Goal: Task Accomplishment & Management: Complete application form

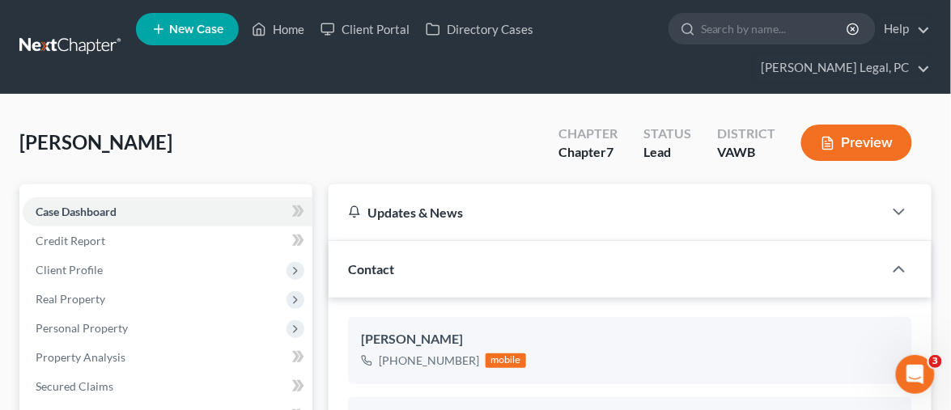
click at [36, 35] on link at bounding box center [71, 46] width 104 height 29
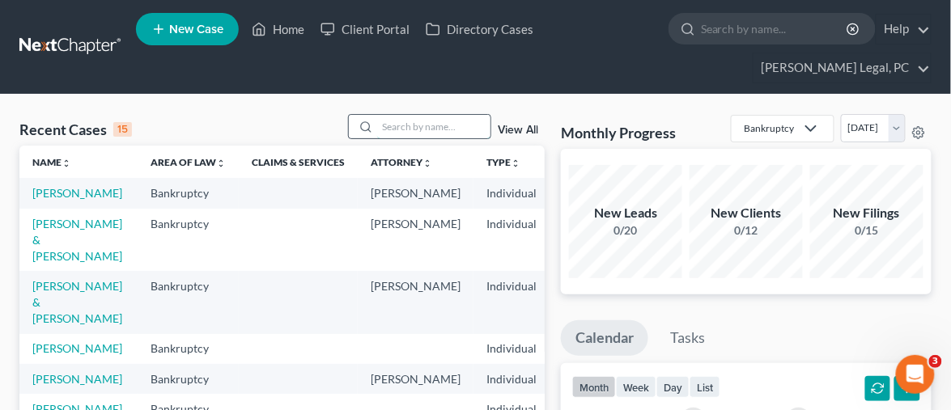
click at [393, 115] on input "search" at bounding box center [433, 126] width 113 height 23
type input "gauger"
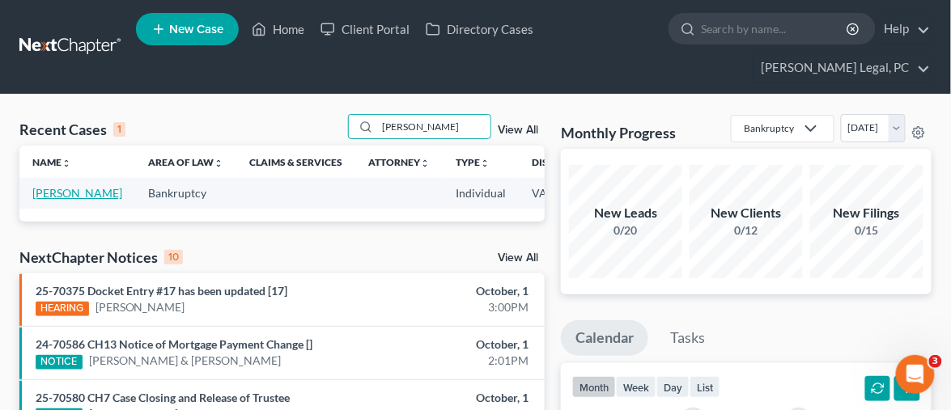
click at [53, 186] on link "[PERSON_NAME]" at bounding box center [77, 193] width 90 height 14
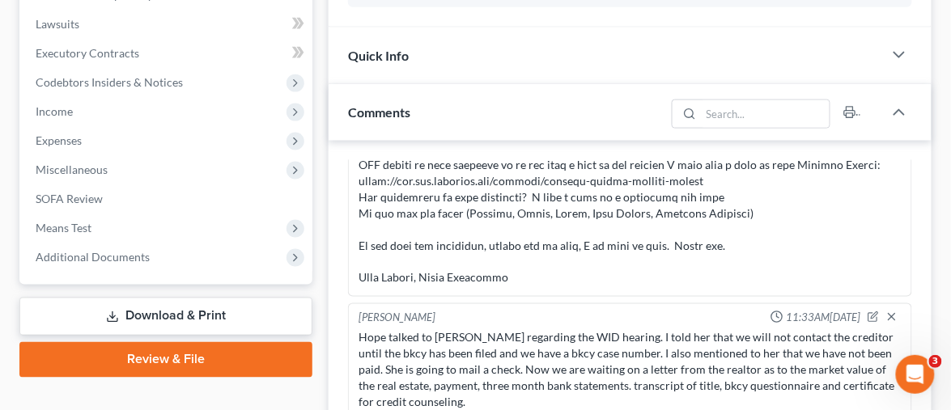
scroll to position [539, 0]
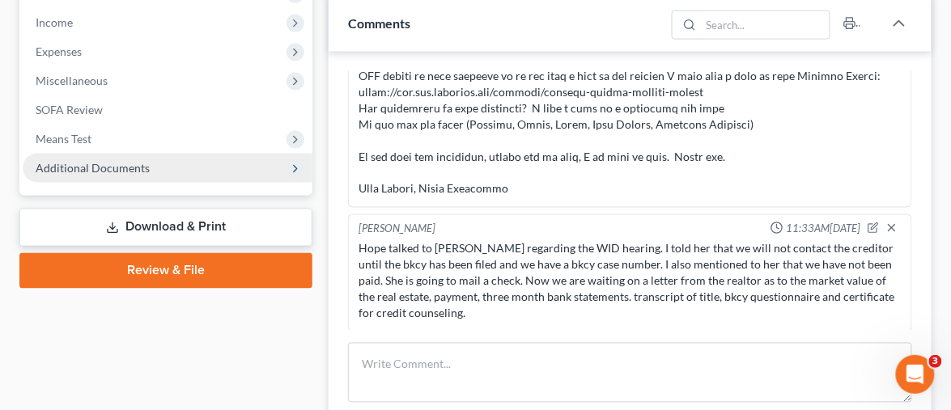
click at [135, 161] on span "Additional Documents" at bounding box center [93, 168] width 114 height 14
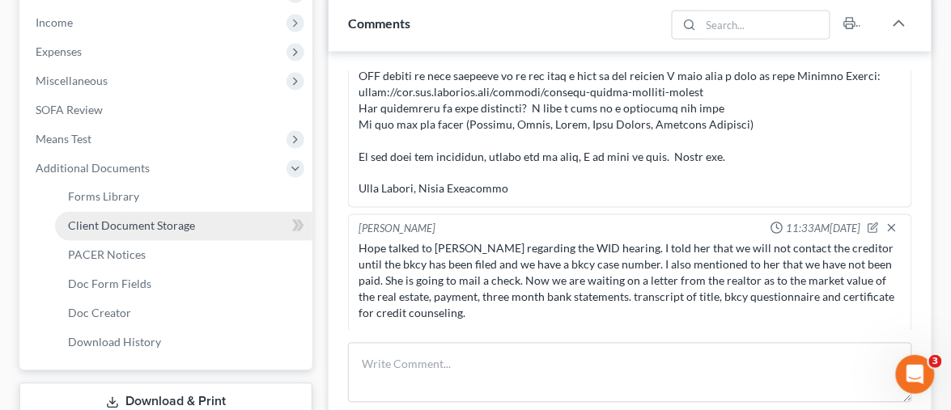
click at [155, 219] on span "Client Document Storage" at bounding box center [131, 226] width 127 height 14
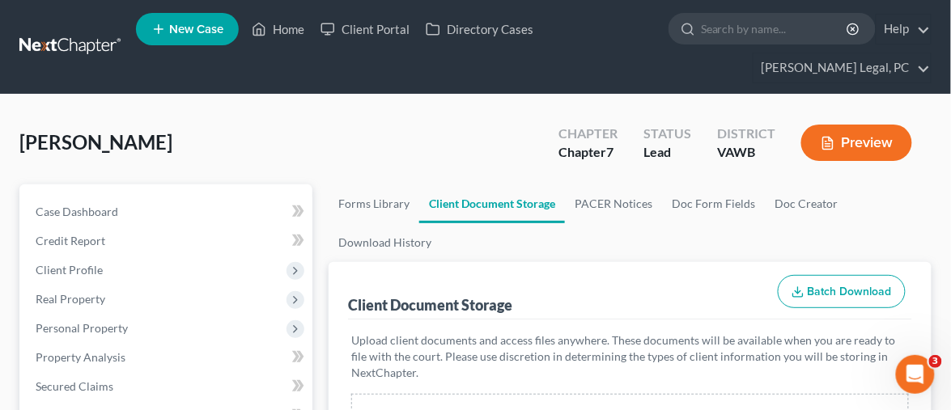
click at [56, 32] on link at bounding box center [71, 46] width 104 height 29
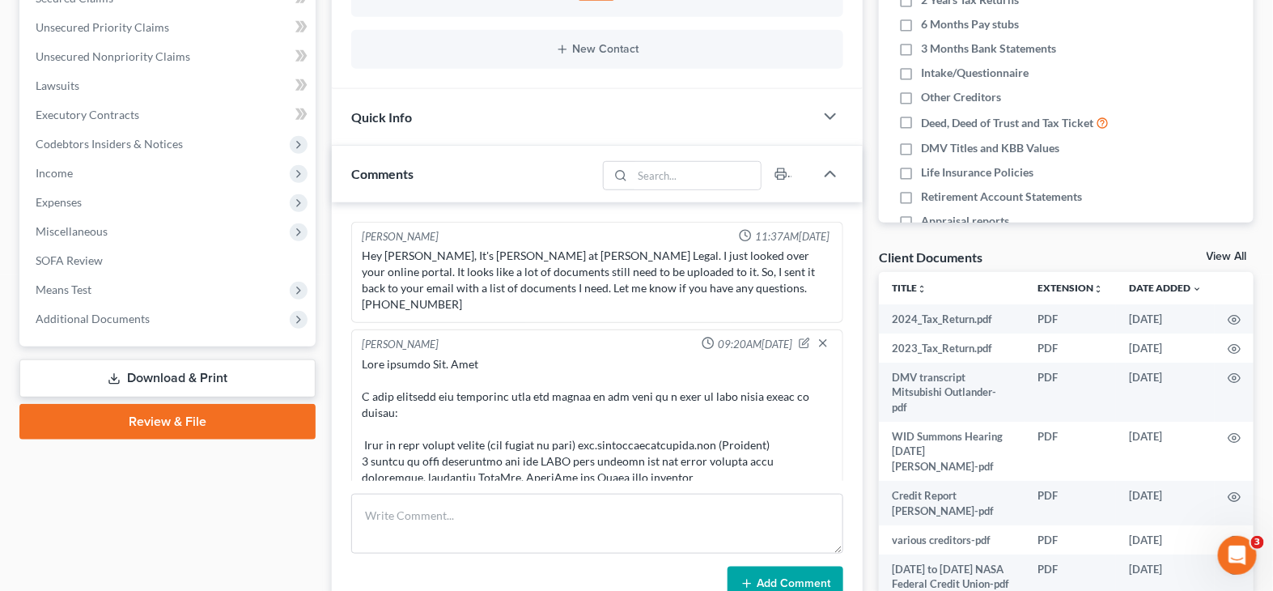
scroll to position [375, 0]
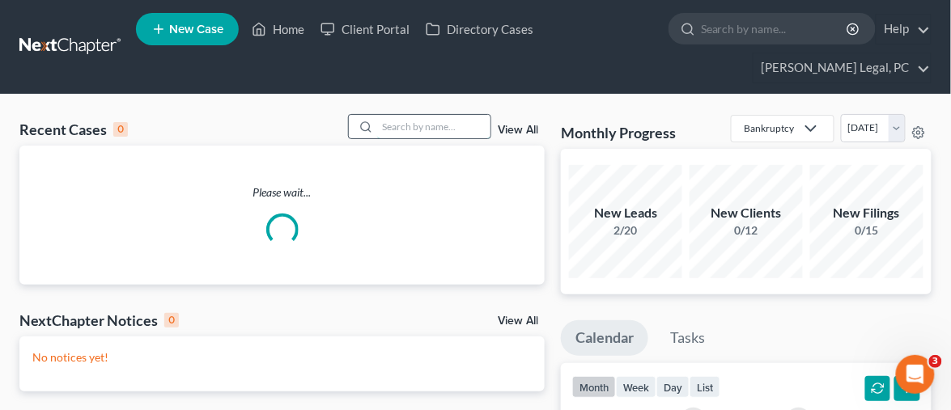
click at [398, 115] on input "search" at bounding box center [433, 126] width 113 height 23
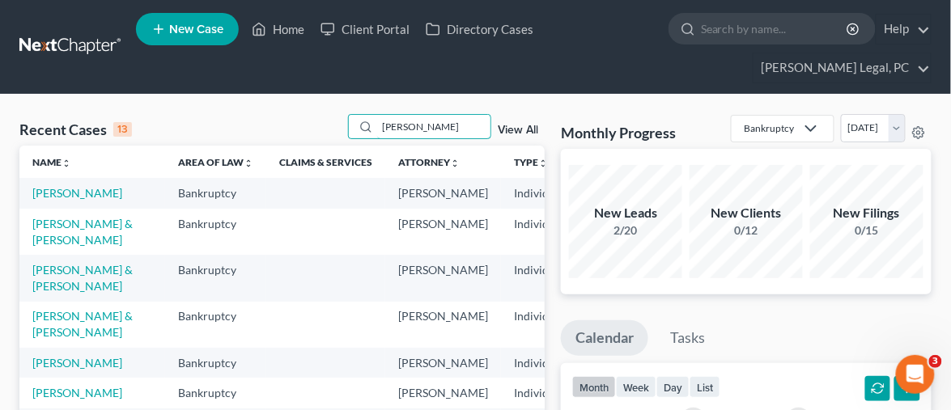
type input "lisa"
click at [202, 41] on link "New Case" at bounding box center [187, 29] width 103 height 32
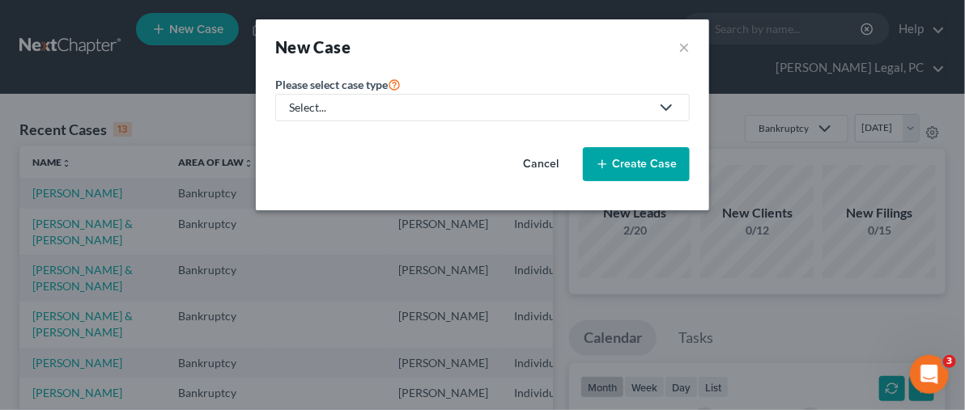
click at [326, 101] on div "Select..." at bounding box center [469, 108] width 361 height 16
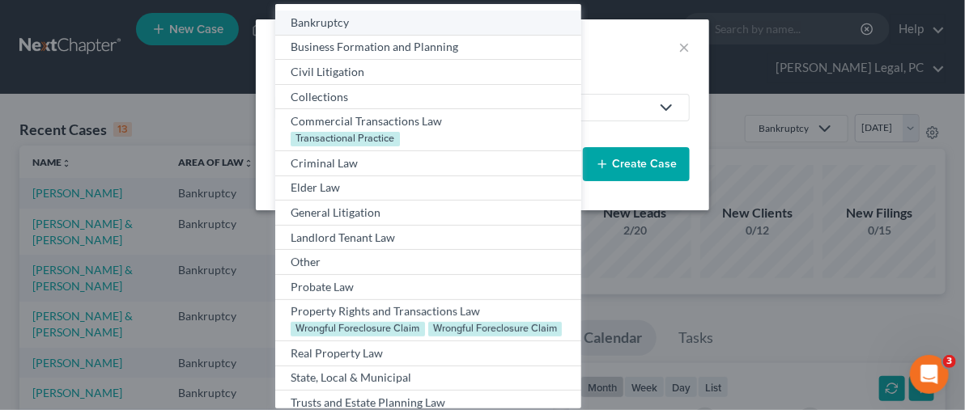
click at [311, 23] on div "Bankruptcy" at bounding box center [428, 23] width 274 height 16
select select "84"
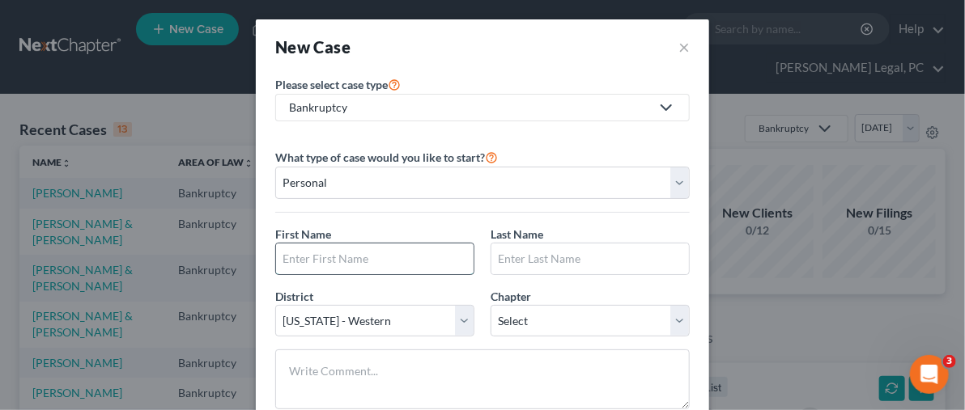
drag, startPoint x: 384, startPoint y: 251, endPoint x: 382, endPoint y: 243, distance: 8.3
click at [381, 249] on input "text" at bounding box center [375, 259] width 198 height 31
type input "Lisa"
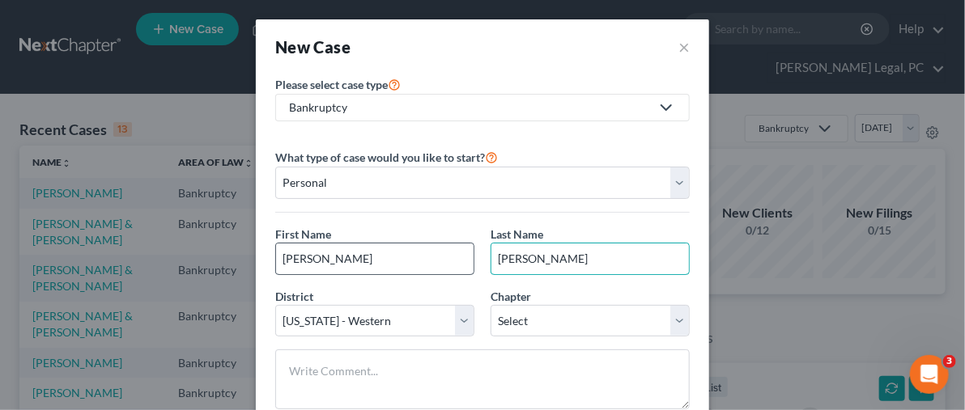
type input "Worrell"
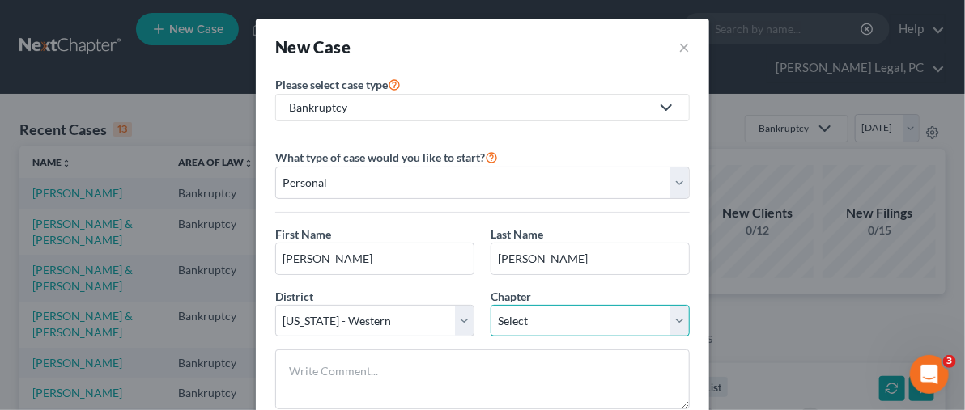
click at [501, 326] on select "Select 7 11 12 13" at bounding box center [590, 321] width 199 height 32
select select "0"
click at [491, 305] on select "Select 7 11 12 13" at bounding box center [590, 321] width 199 height 32
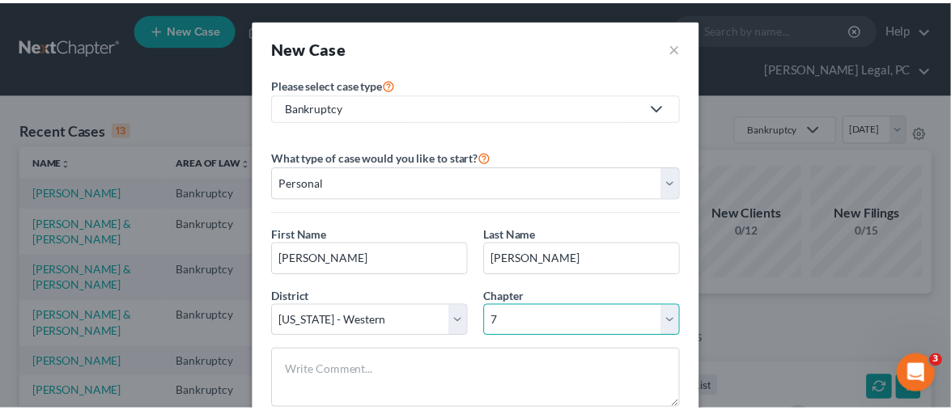
scroll to position [90, 0]
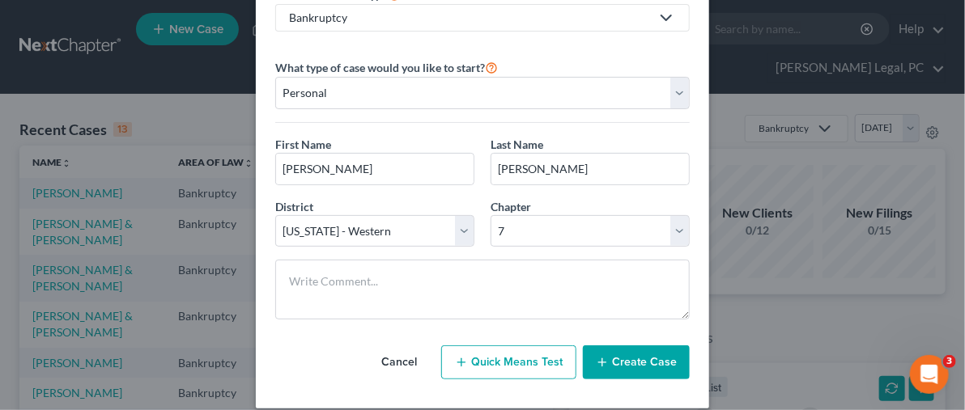
click at [601, 363] on icon "button" at bounding box center [602, 362] width 13 height 13
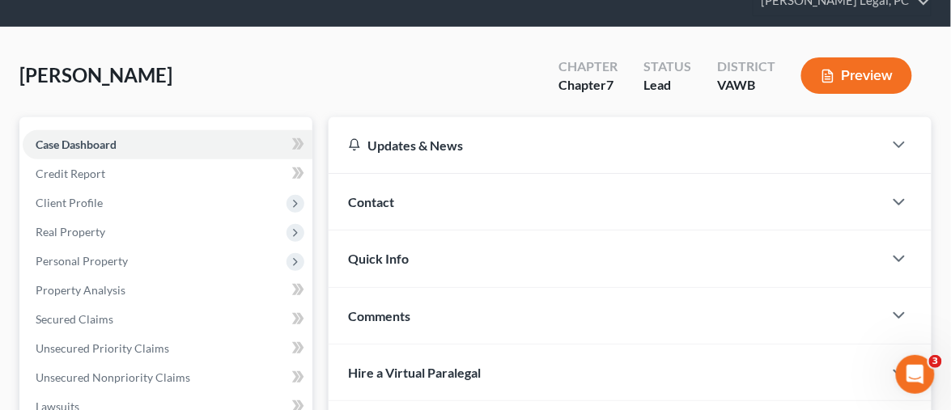
scroll to position [90, 0]
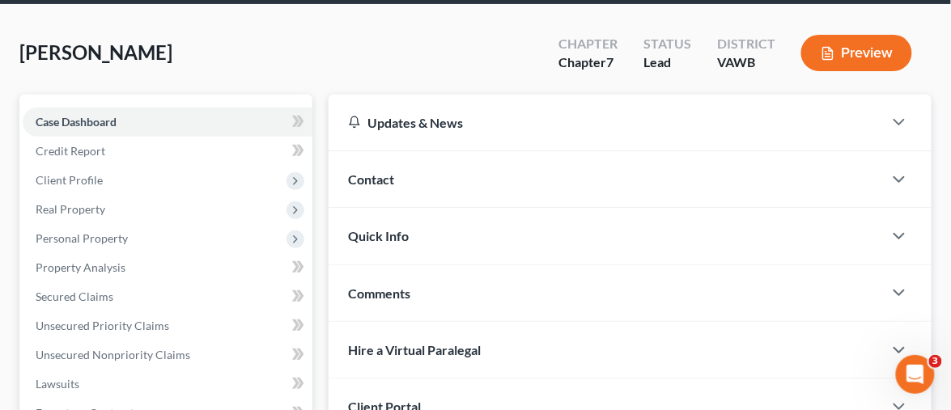
click at [374, 228] on span "Quick Info" at bounding box center [378, 235] width 61 height 15
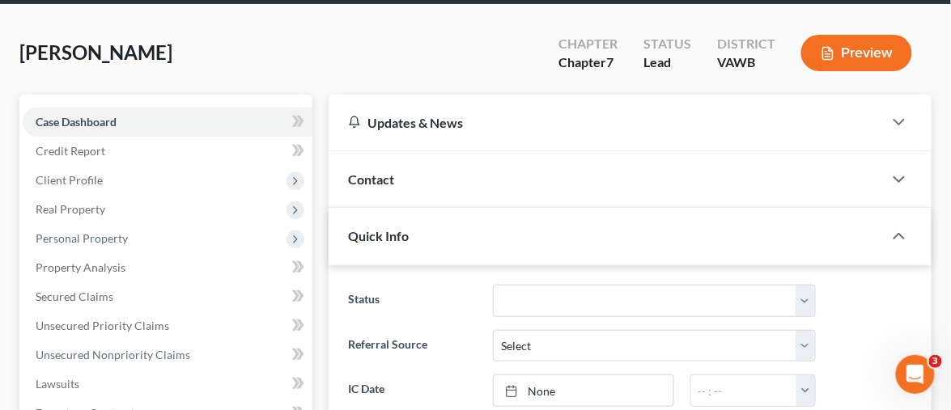
click at [375, 172] on span "Contact" at bounding box center [371, 179] width 46 height 15
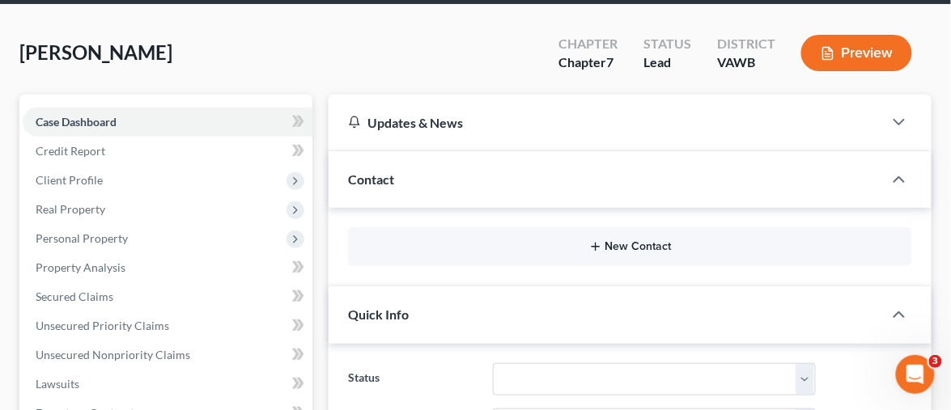
click at [627, 240] on button "New Contact" at bounding box center [630, 246] width 538 height 13
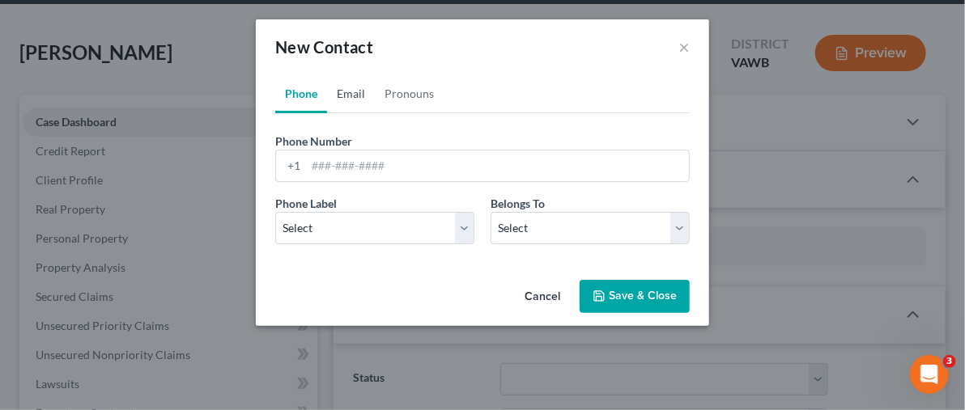
click at [350, 93] on link "Email" at bounding box center [351, 93] width 48 height 39
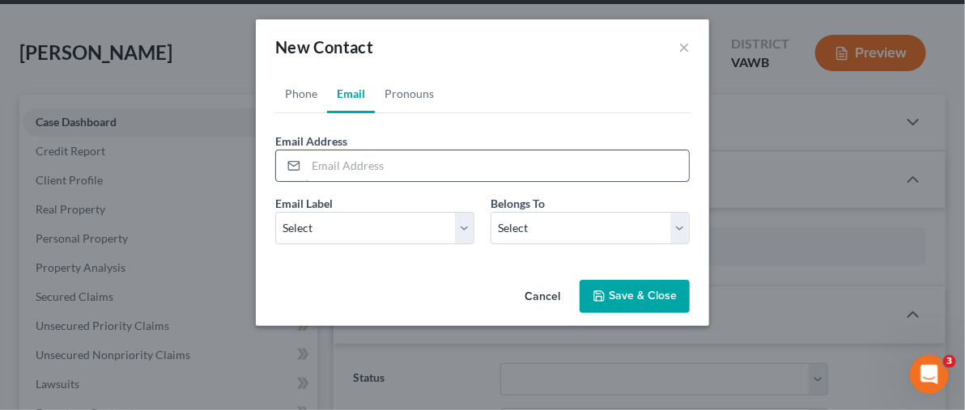
click at [350, 156] on input "email" at bounding box center [497, 166] width 383 height 31
type input "worrellj4@verizon.net"
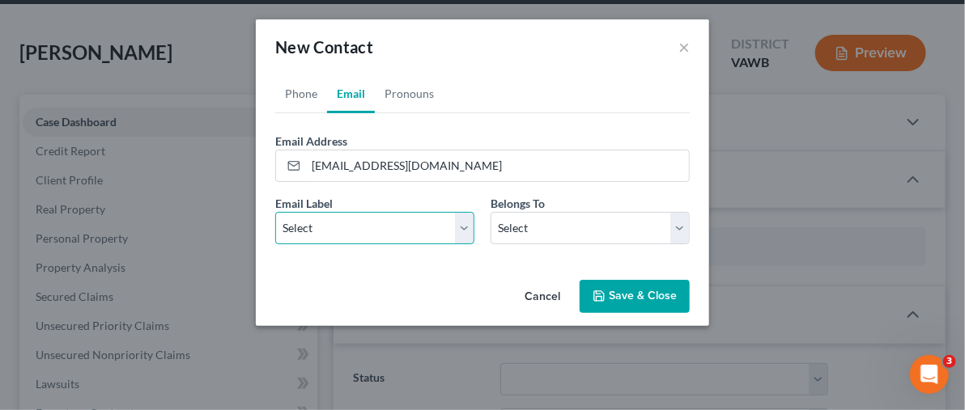
click at [453, 221] on select "Select Home Work Other" at bounding box center [374, 228] width 199 height 32
select select "0"
click at [275, 212] on select "Select Home Work Other" at bounding box center [374, 228] width 199 height 32
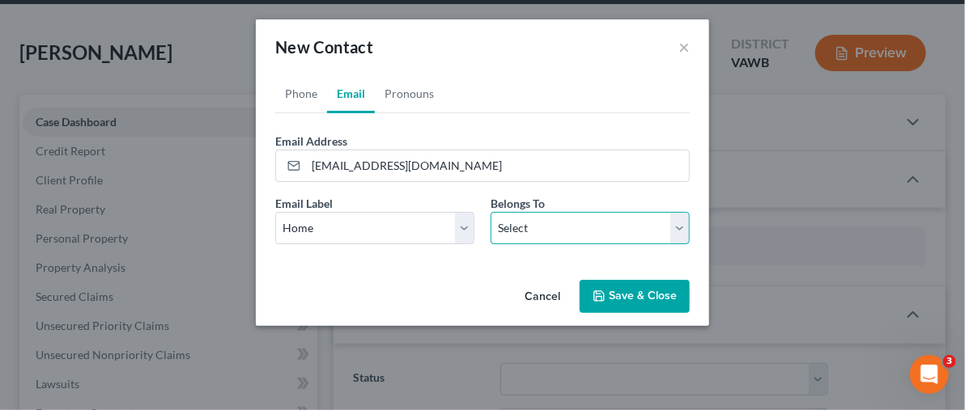
click at [677, 232] on select "Select Client Other" at bounding box center [590, 228] width 199 height 32
select select "0"
click at [491, 212] on select "Select Client Other" at bounding box center [590, 228] width 199 height 32
click at [644, 301] on button "Save & Close" at bounding box center [635, 297] width 110 height 34
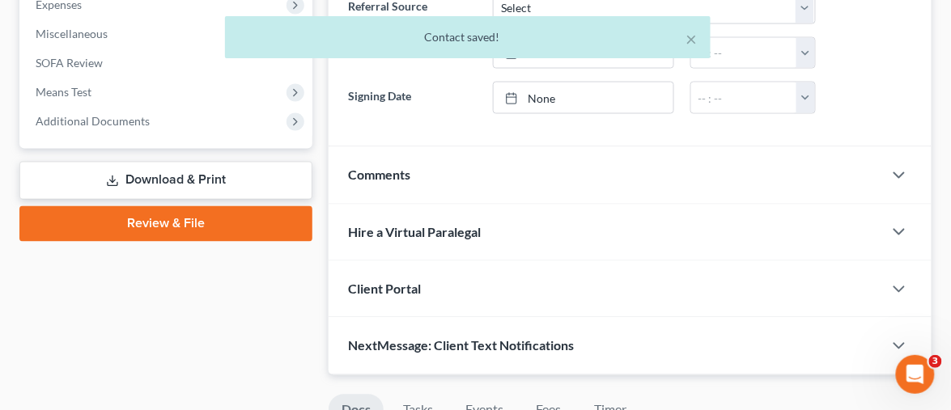
scroll to position [629, 0]
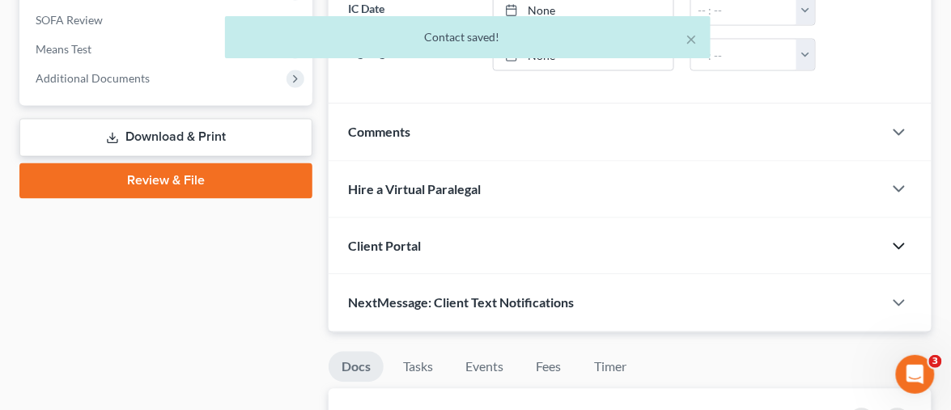
click at [899, 237] on icon "button" at bounding box center [899, 246] width 19 height 19
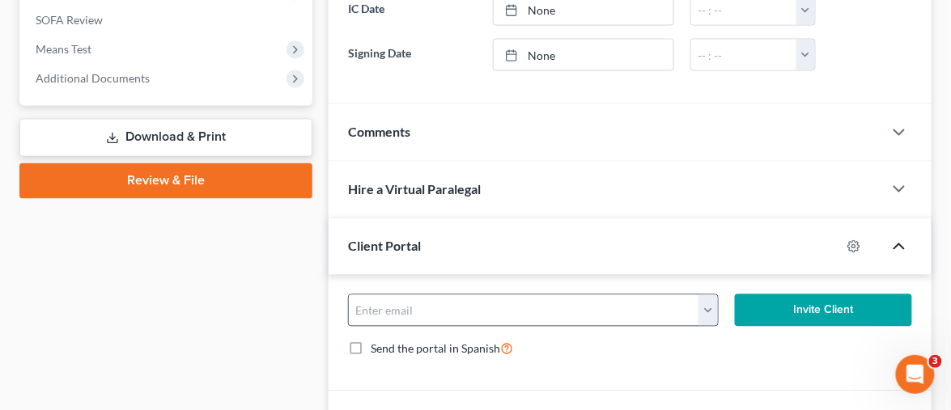
click at [715, 295] on button "button" at bounding box center [709, 310] width 20 height 31
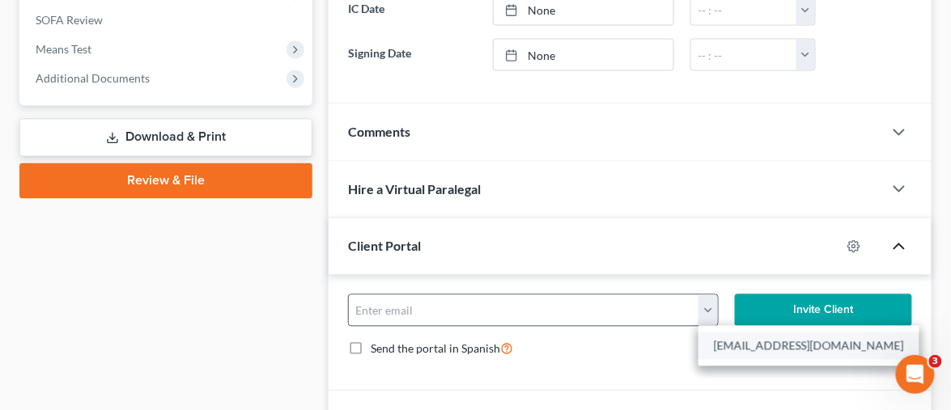
click at [728, 333] on link "worrellj4@verizon.net" at bounding box center [809, 347] width 221 height 28
type input "worrellj4@verizon.net"
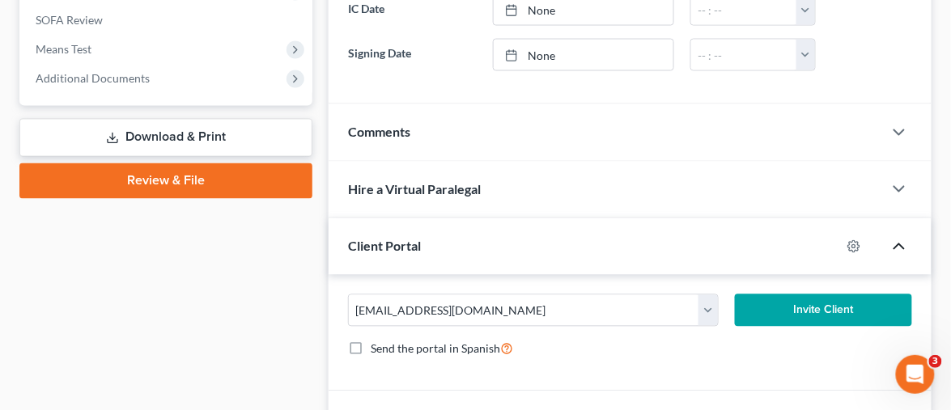
click at [783, 295] on button "Invite Client" at bounding box center [823, 311] width 177 height 32
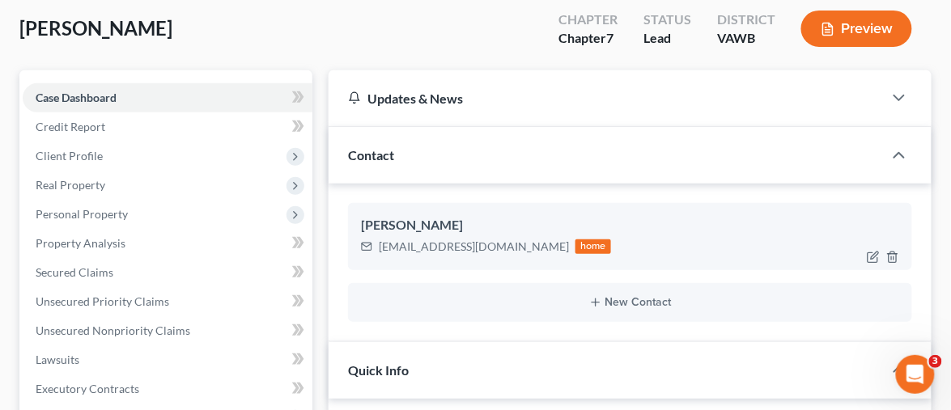
scroll to position [90, 0]
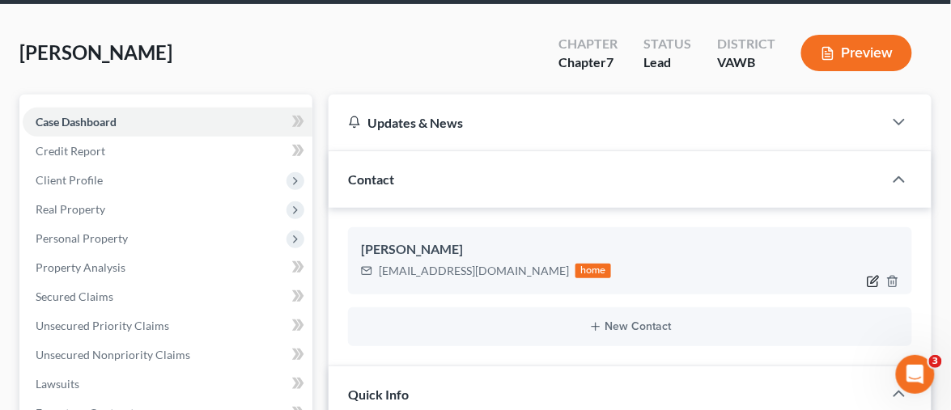
click at [871, 275] on icon "button" at bounding box center [873, 281] width 13 height 13
select select "0"
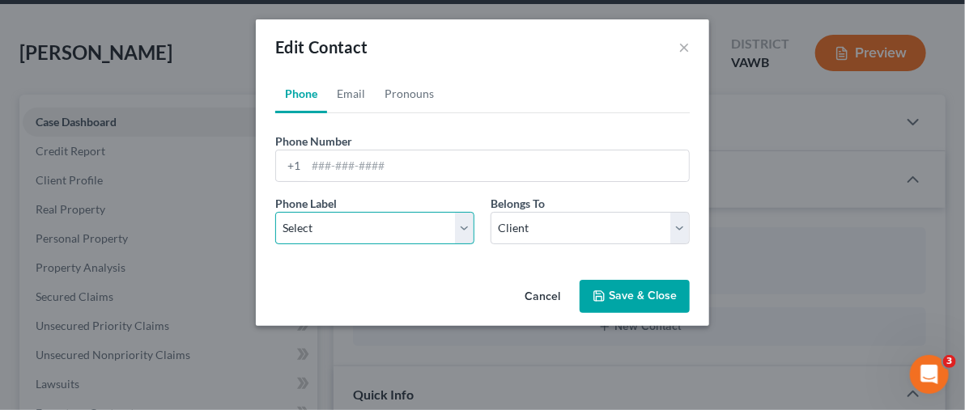
click at [364, 231] on select "Select Mobile Home Work Other" at bounding box center [374, 228] width 199 height 32
click at [365, 172] on input "tel" at bounding box center [497, 166] width 383 height 31
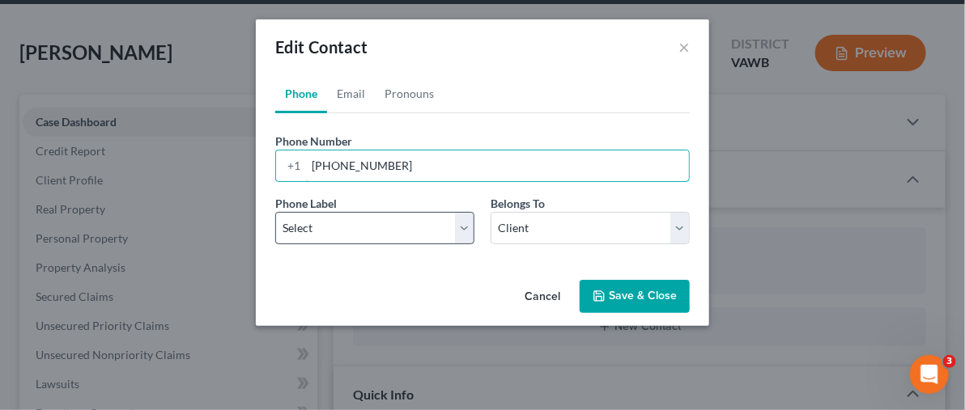
type input "540-392-1330"
click at [380, 231] on select "Select Mobile Home Work Other" at bounding box center [374, 228] width 199 height 32
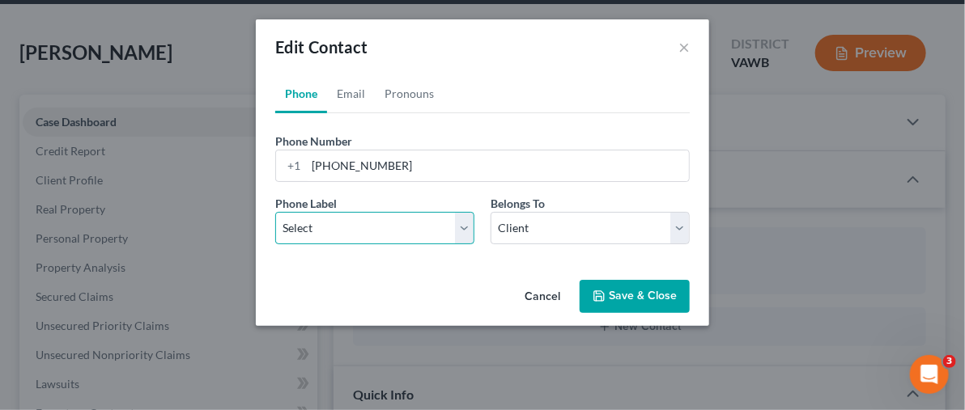
select select "0"
click at [275, 212] on select "Select Mobile Home Work Other" at bounding box center [374, 228] width 199 height 32
click at [619, 297] on button "Save & Close" at bounding box center [635, 297] width 110 height 34
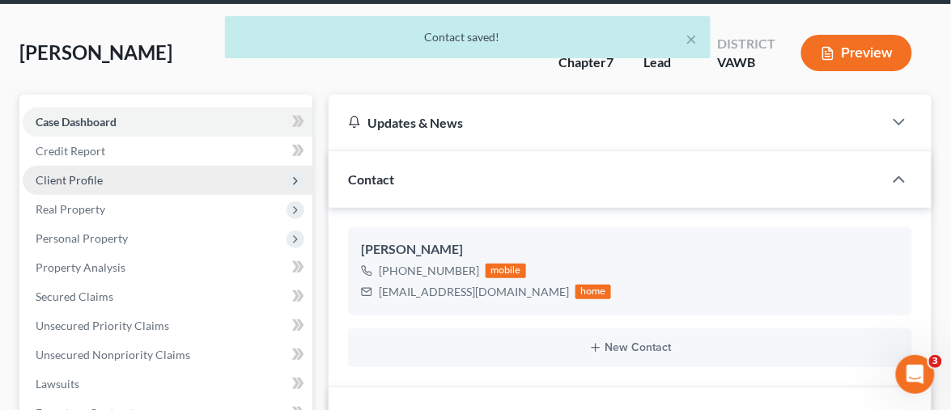
click at [83, 166] on span "Client Profile" at bounding box center [168, 180] width 290 height 29
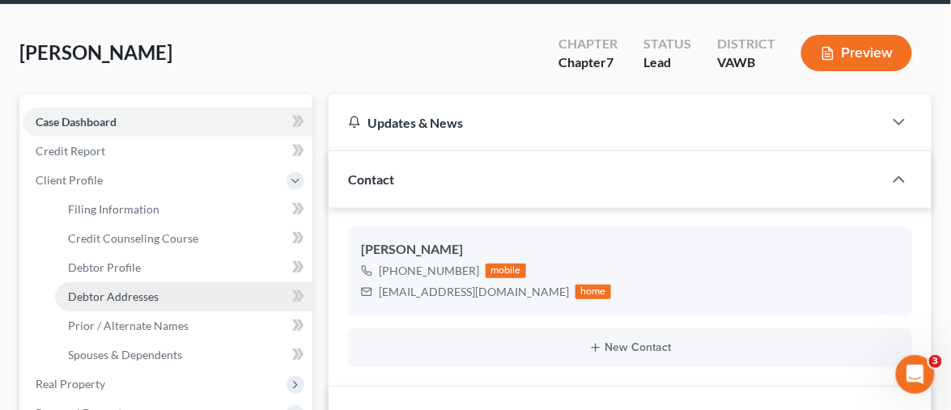
click at [142, 290] on span "Debtor Addresses" at bounding box center [113, 297] width 91 height 14
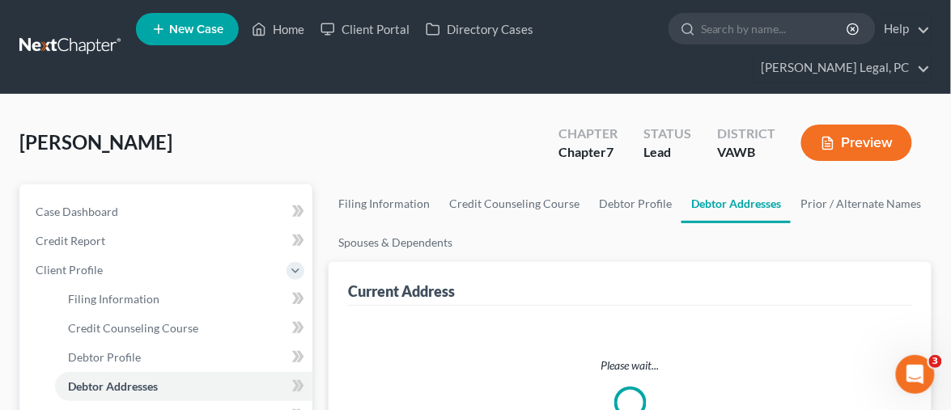
select select "0"
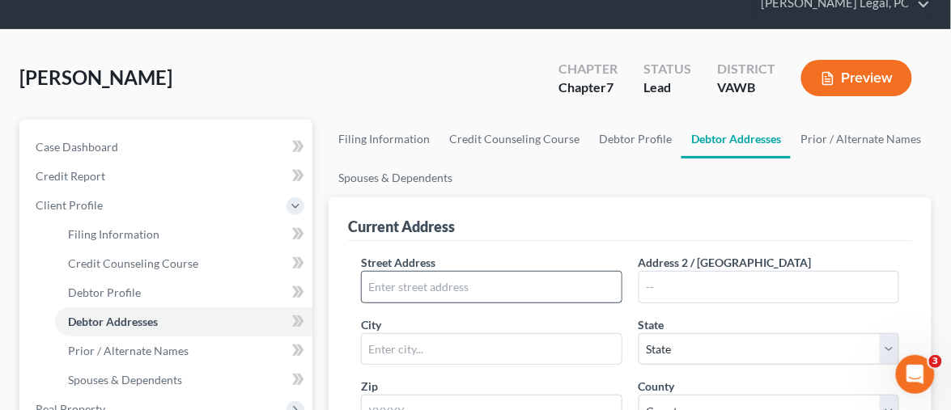
scroll to position [90, 0]
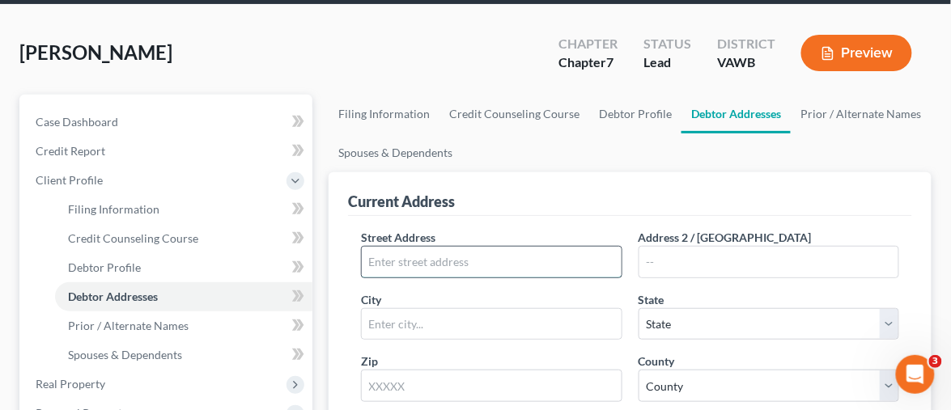
click at [413, 247] on input "text" at bounding box center [491, 262] width 259 height 31
type input "2649 Worrell Drive"
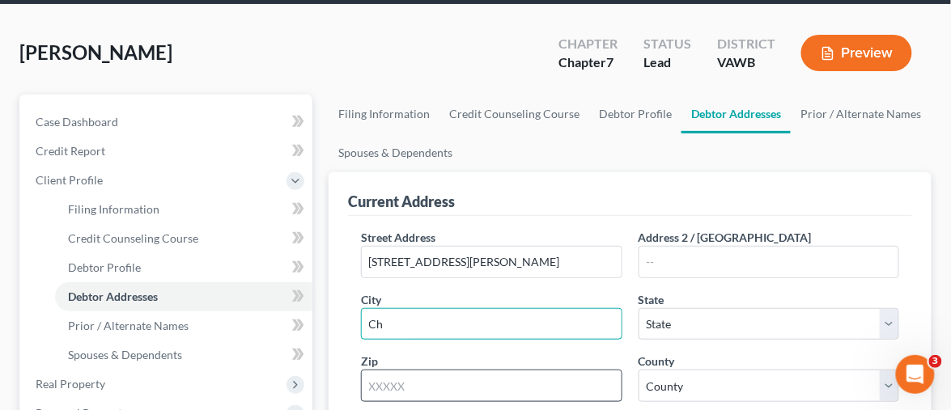
type input "Christiansburg"
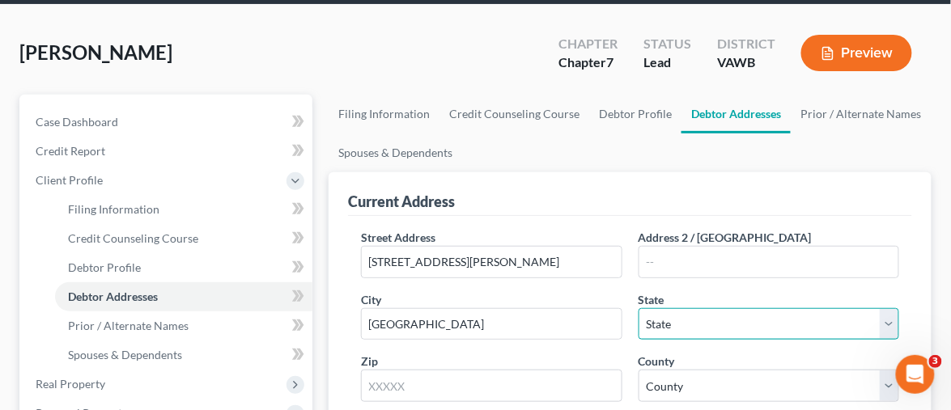
click at [682, 308] on select "State AL AK AR AZ CA CO CT DE DC FL GA GU HI ID IL IN IA KS KY LA ME MD MA MI M…" at bounding box center [769, 324] width 261 height 32
select select "48"
click at [639, 308] on select "State AL AK AR AZ CA CO CT DE DC FL GA GU HI ID IL IN IA KS KY LA ME MD MA MI M…" at bounding box center [769, 324] width 261 height 32
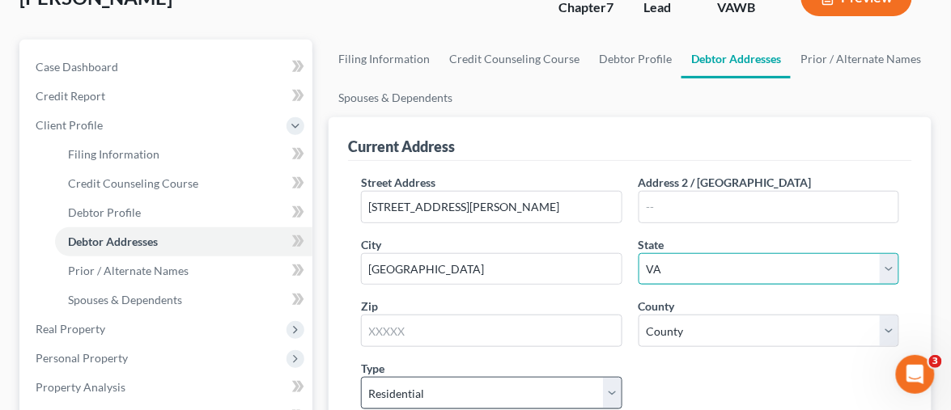
scroll to position [180, 0]
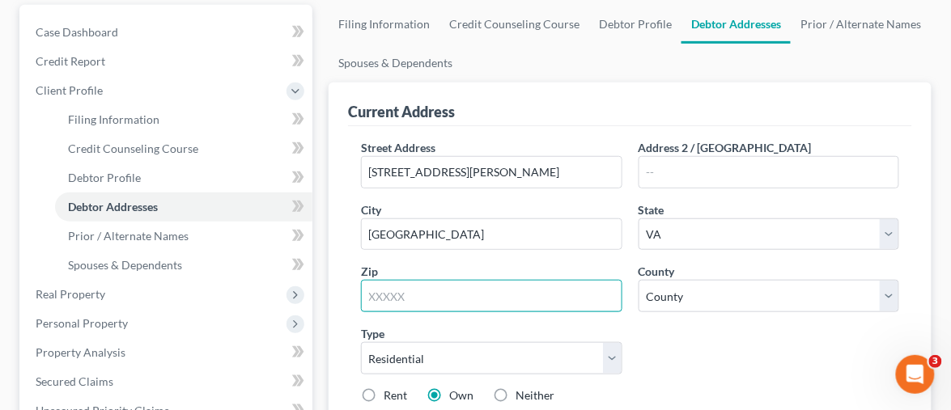
click at [449, 280] on input "text" at bounding box center [491, 296] width 261 height 32
type input "24073"
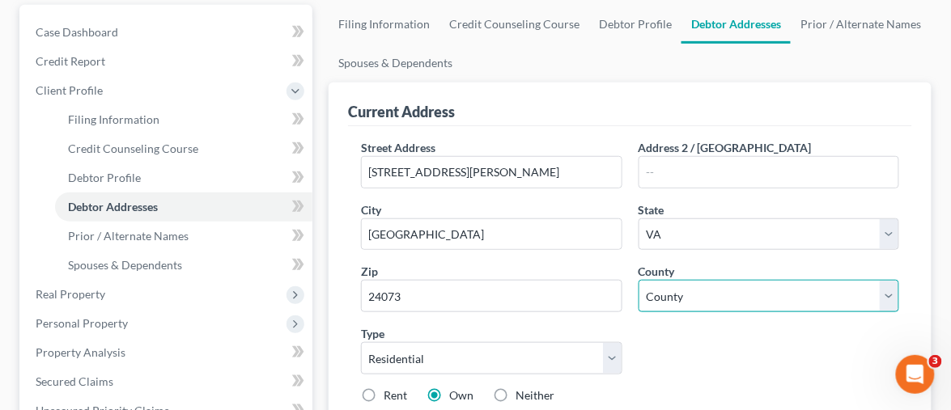
click at [695, 280] on select "County Accomack County Albemarle County Alexandria city Alleghany County Amelia…" at bounding box center [769, 296] width 261 height 32
select select "82"
click at [639, 280] on select "County Accomack County Albemarle County Alexandria city Alleghany County Amelia…" at bounding box center [769, 296] width 261 height 32
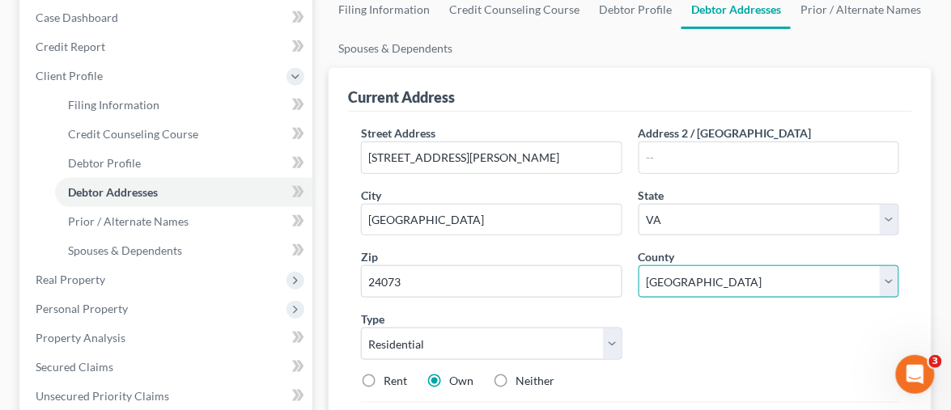
scroll to position [359, 0]
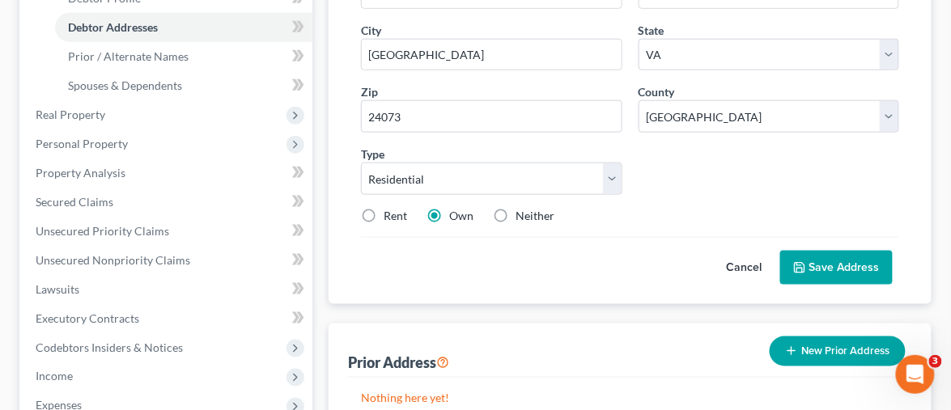
click at [836, 251] on button "Save Address" at bounding box center [836, 268] width 113 height 34
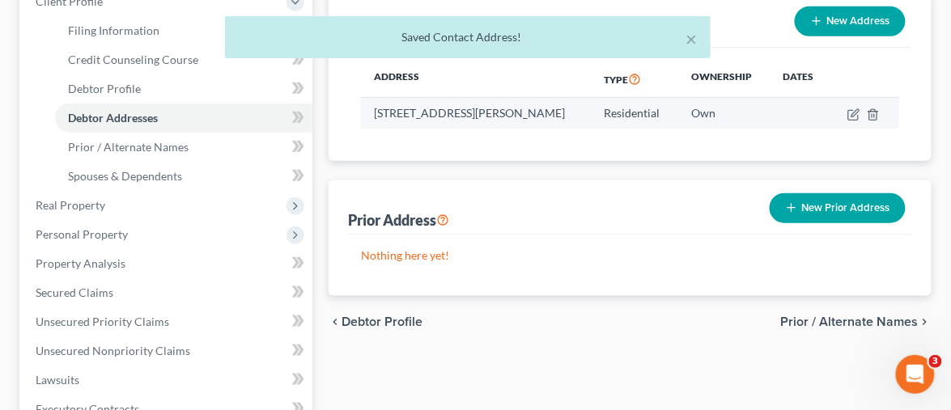
scroll to position [180, 0]
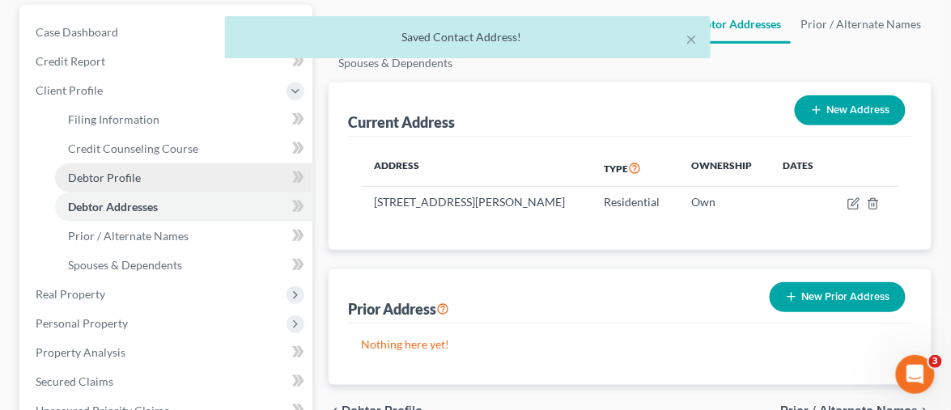
click at [102, 171] on span "Debtor Profile" at bounding box center [104, 178] width 73 height 14
select select "0"
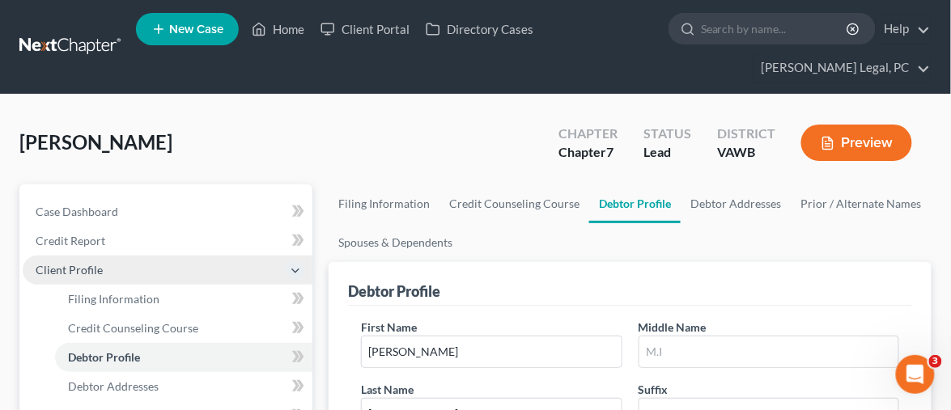
click at [83, 263] on span "Client Profile" at bounding box center [69, 270] width 67 height 14
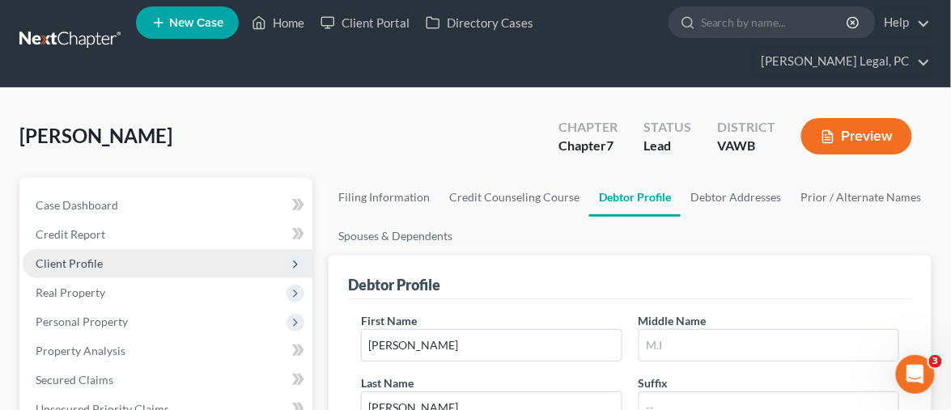
scroll to position [90, 0]
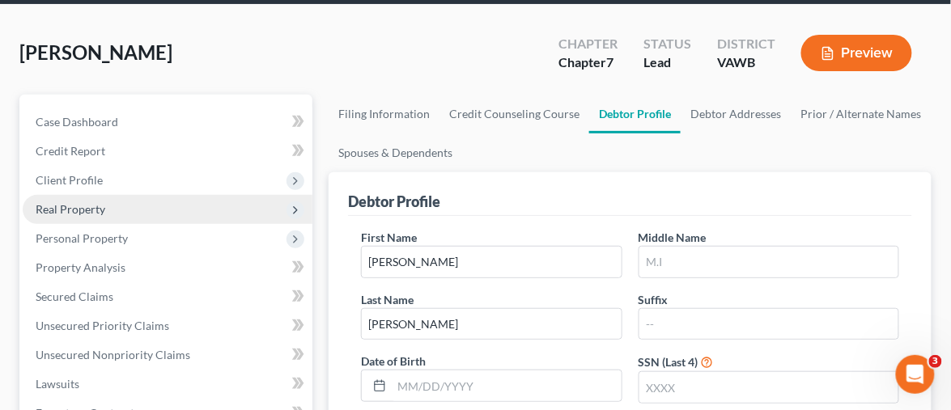
click at [92, 202] on span "Real Property" at bounding box center [71, 209] width 70 height 14
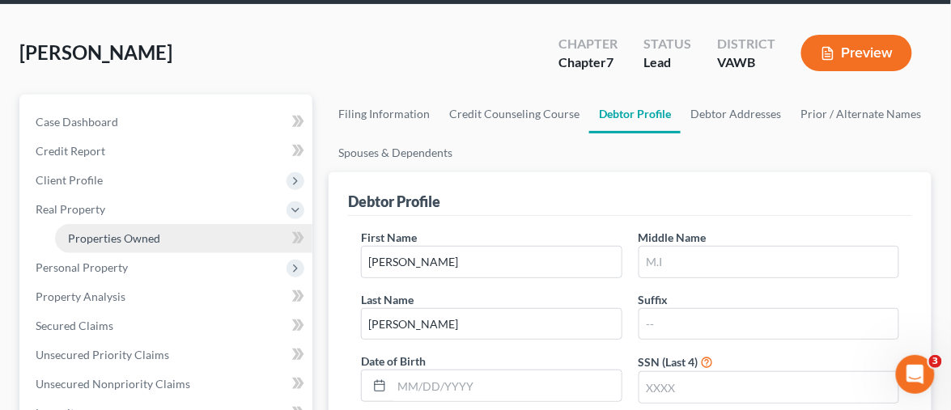
click at [164, 224] on link "Properties Owned" at bounding box center [183, 238] width 257 height 29
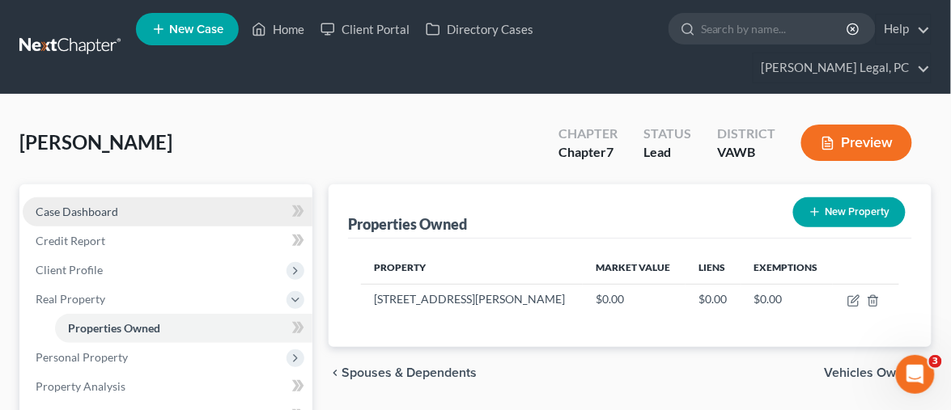
click at [80, 205] on span "Case Dashboard" at bounding box center [77, 212] width 83 height 14
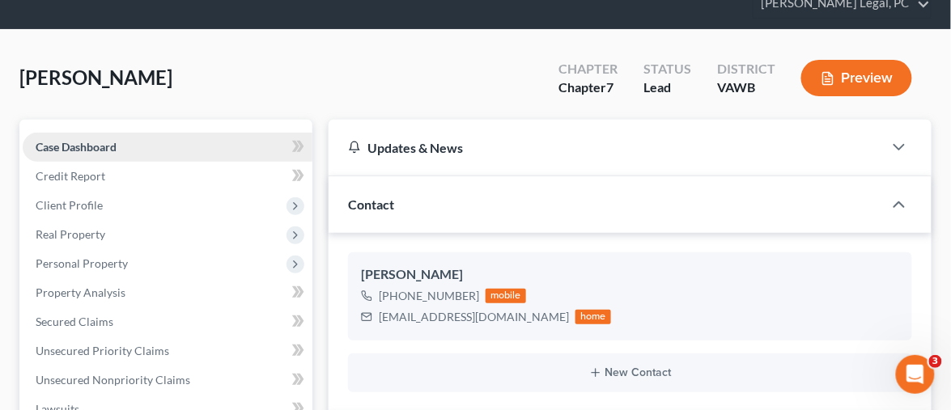
scroll to position [90, 0]
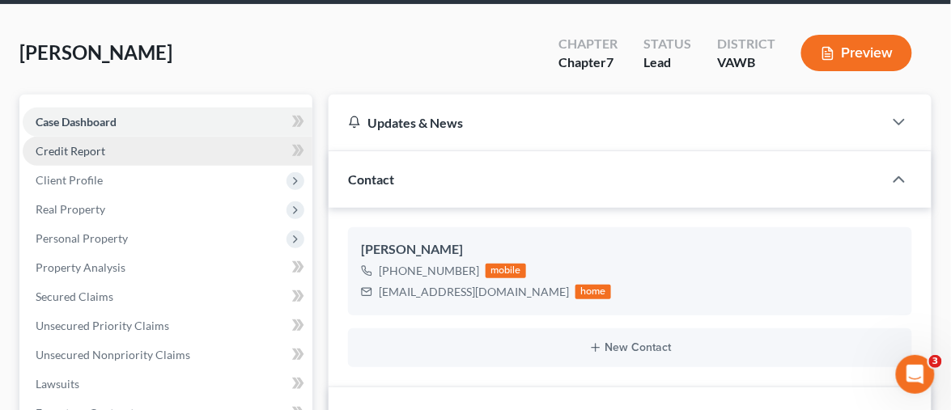
click at [80, 144] on span "Credit Report" at bounding box center [71, 151] width 70 height 14
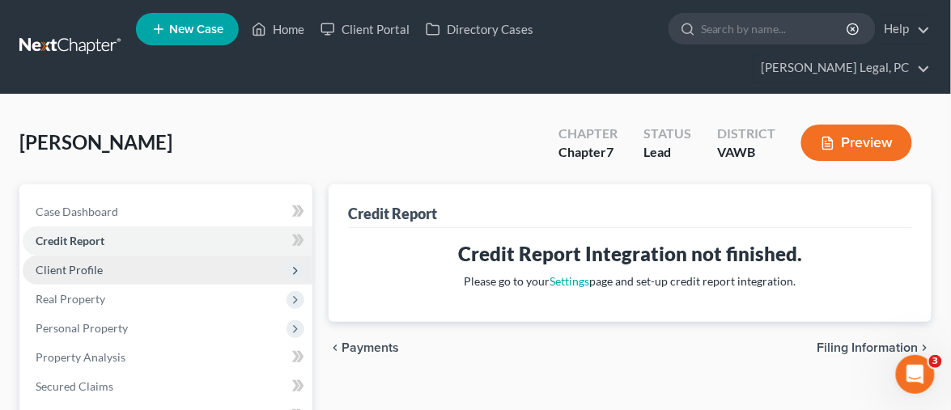
scroll to position [90, 0]
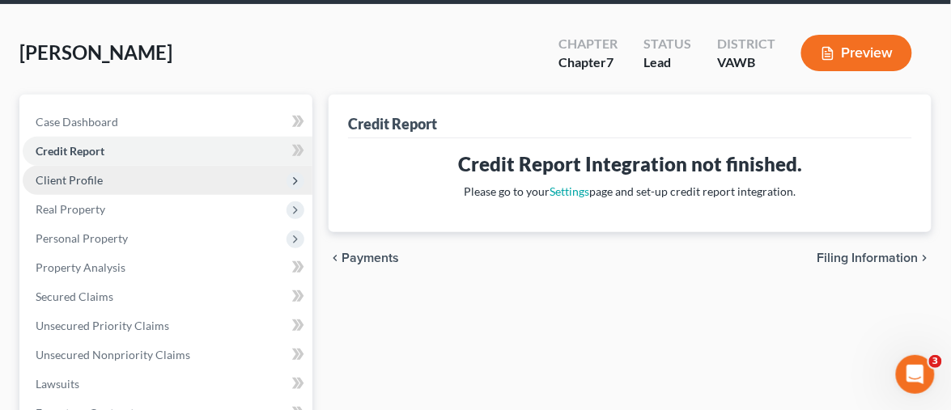
click at [87, 173] on span "Client Profile" at bounding box center [69, 180] width 67 height 14
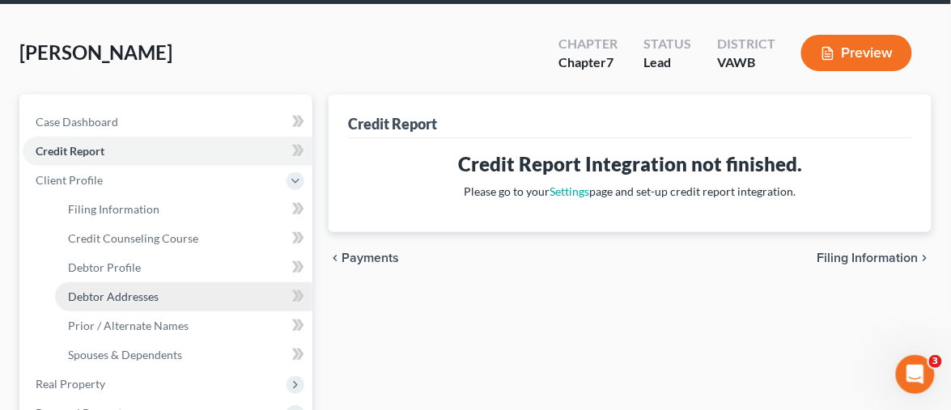
click at [162, 283] on link "Debtor Addresses" at bounding box center [183, 297] width 257 height 29
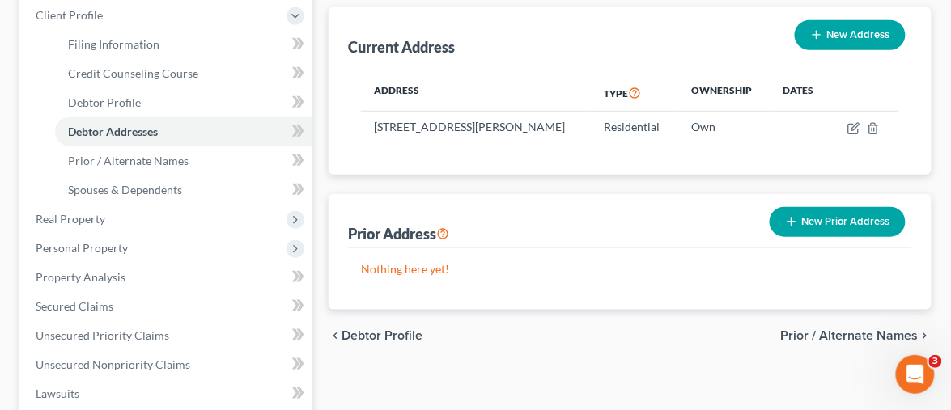
scroll to position [180, 0]
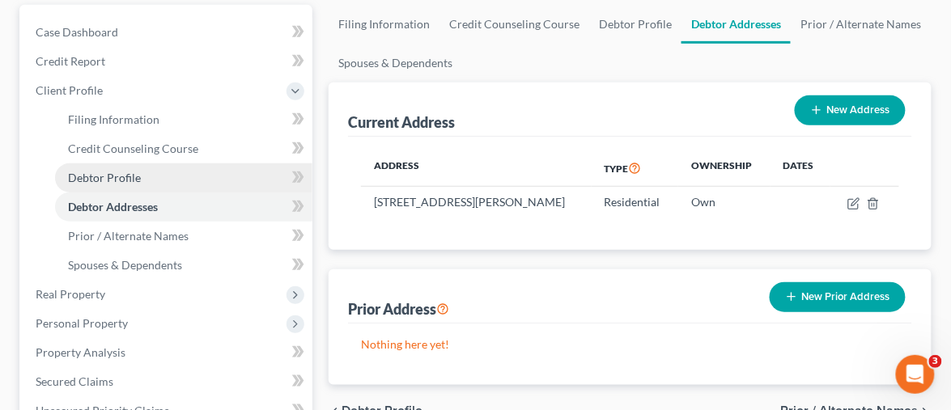
click at [132, 171] on span "Debtor Profile" at bounding box center [104, 178] width 73 height 14
select select "0"
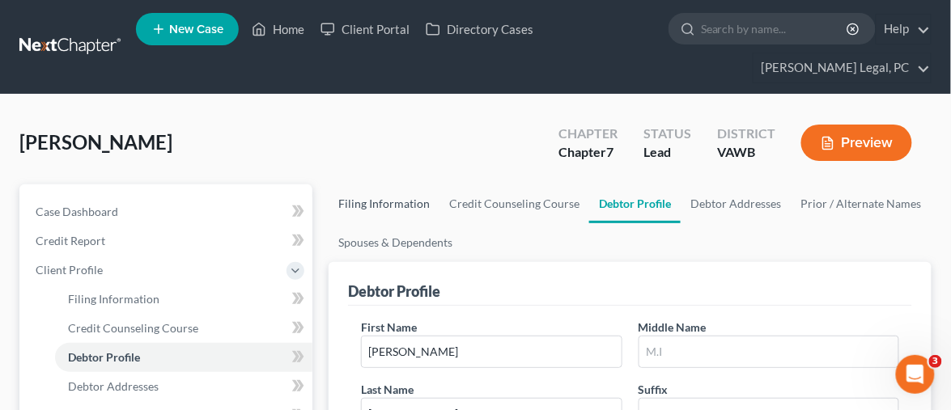
click at [352, 185] on link "Filing Information" at bounding box center [384, 204] width 111 height 39
select select "1"
select select "0"
select select "84"
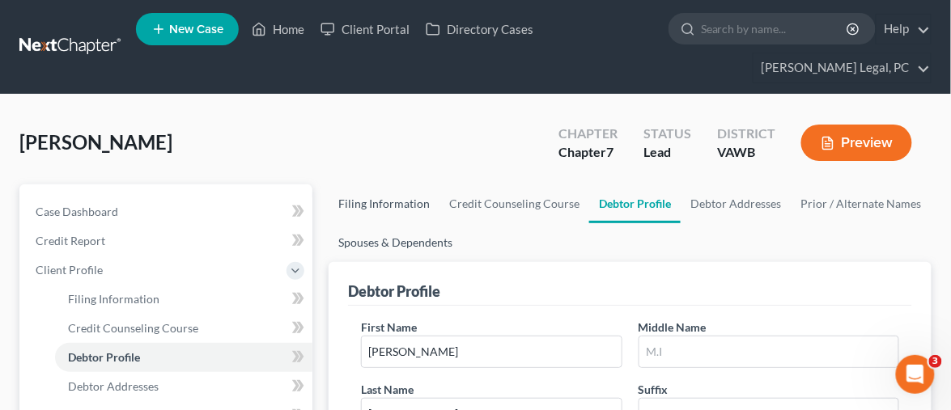
select select "48"
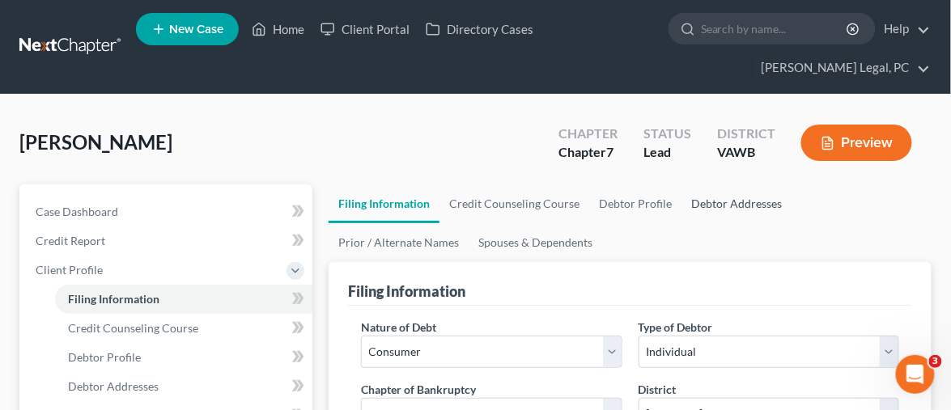
click at [727, 185] on link "Debtor Addresses" at bounding box center [737, 204] width 110 height 39
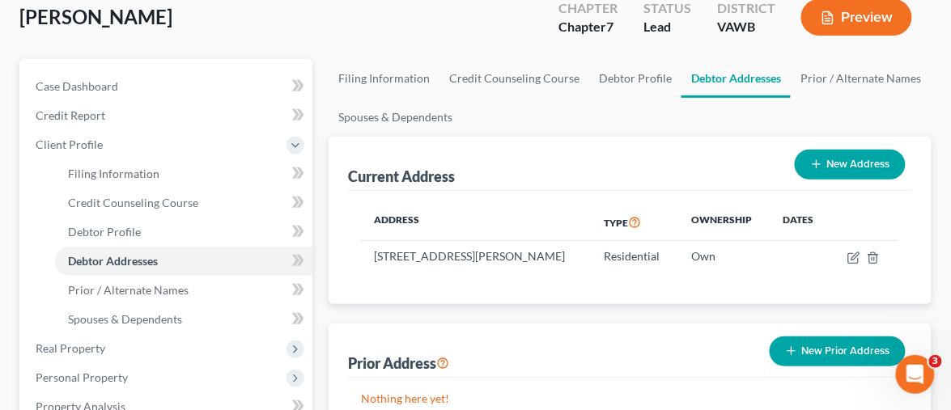
scroll to position [90, 0]
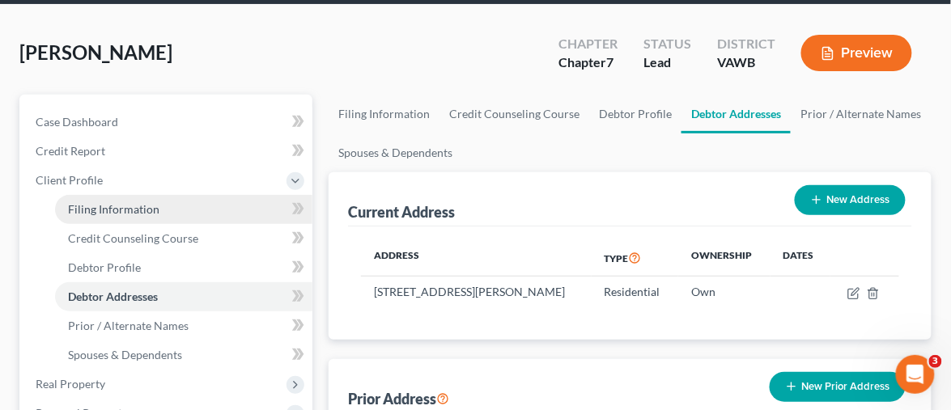
click at [111, 202] on span "Filing Information" at bounding box center [113, 209] width 91 height 14
select select "1"
select select "0"
select select "84"
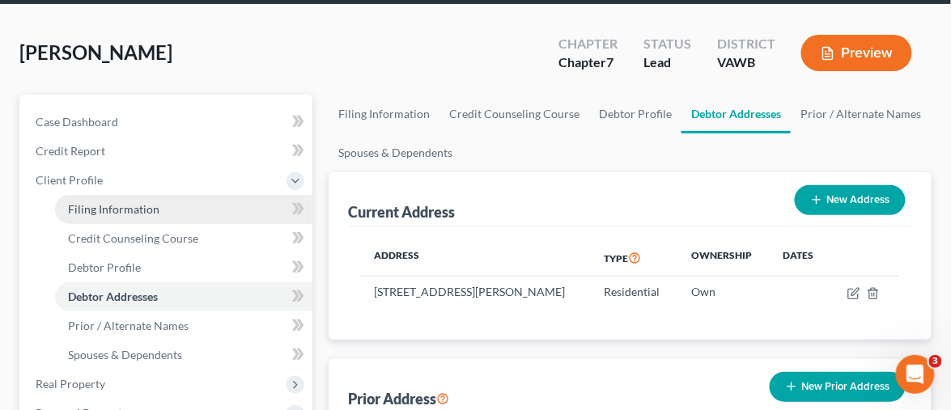
select select "48"
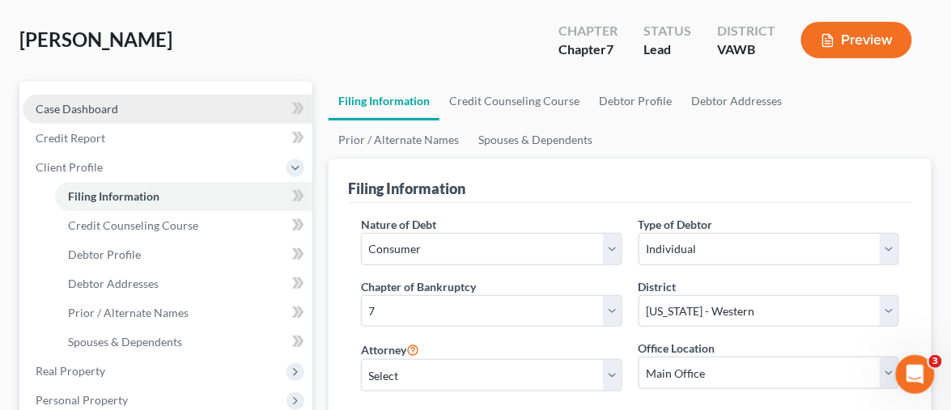
scroll to position [180, 0]
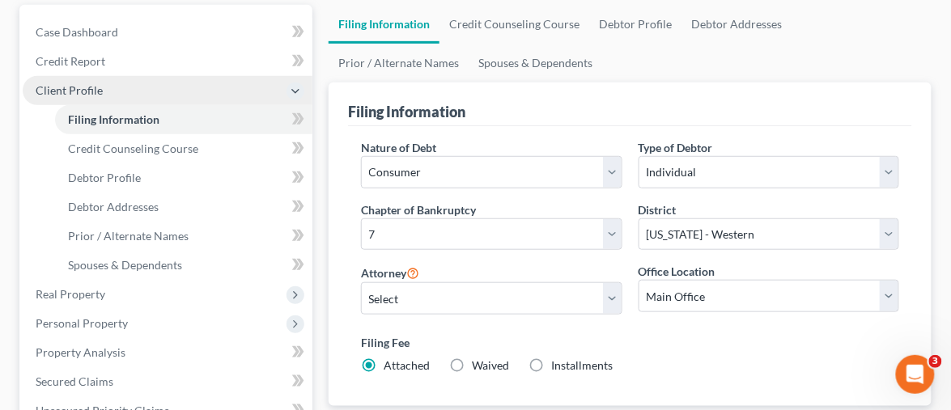
click at [68, 83] on span "Client Profile" at bounding box center [69, 90] width 67 height 14
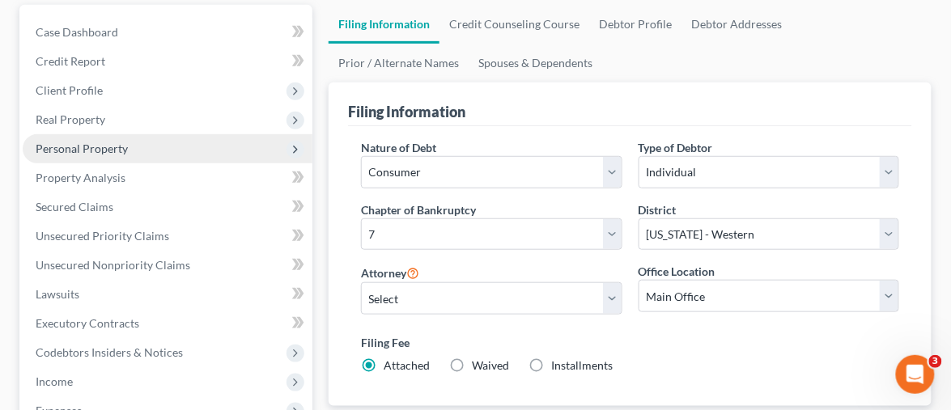
click at [99, 142] on span "Personal Property" at bounding box center [82, 149] width 92 height 14
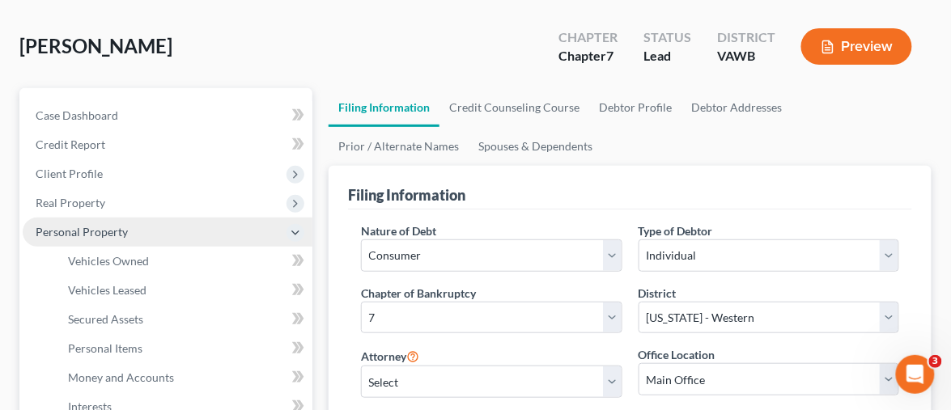
scroll to position [0, 0]
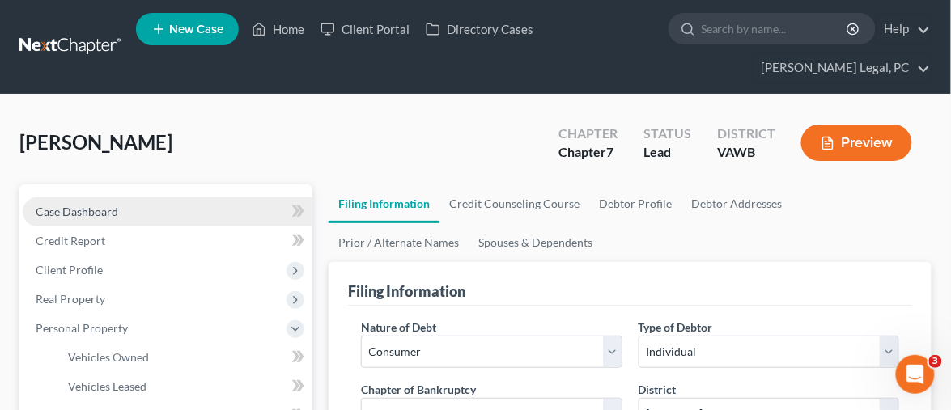
click at [95, 205] on span "Case Dashboard" at bounding box center [77, 212] width 83 height 14
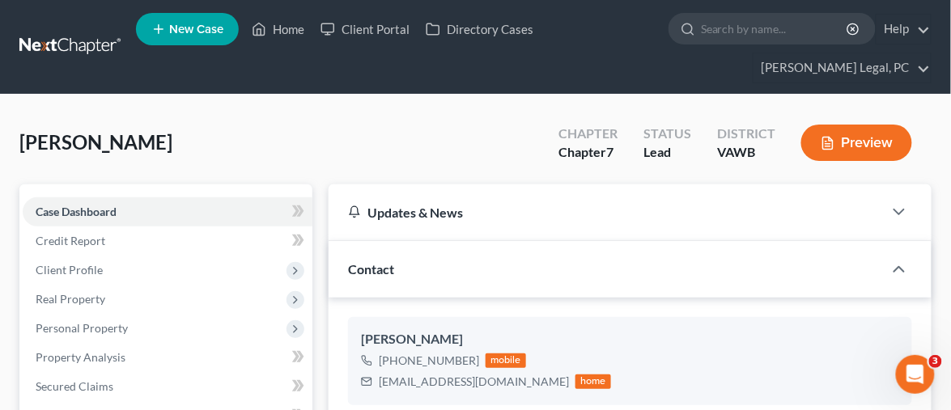
click at [96, 34] on link at bounding box center [71, 46] width 104 height 29
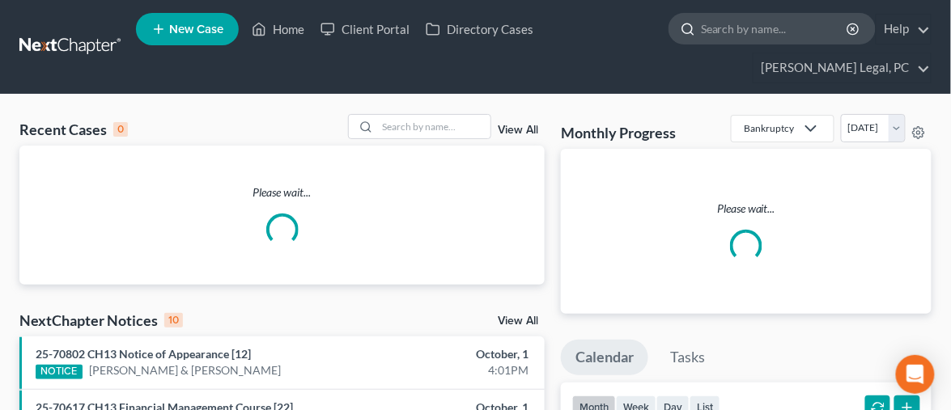
click at [670, 37] on div at bounding box center [686, 29] width 32 height 30
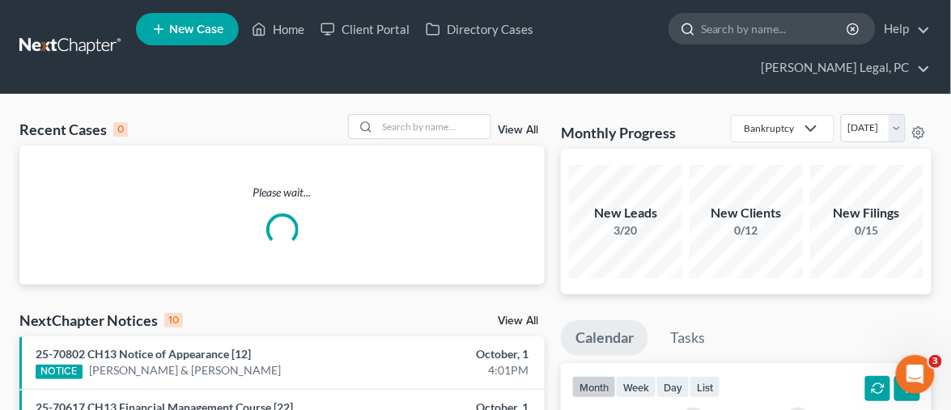
click at [701, 33] on input "search" at bounding box center [775, 29] width 148 height 30
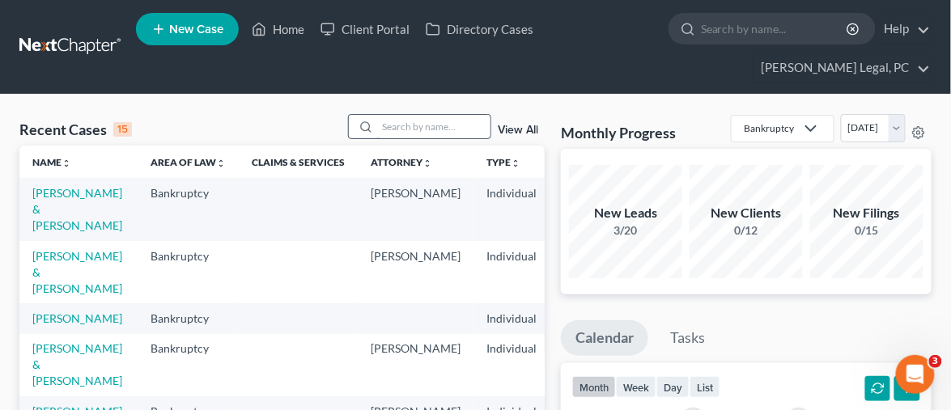
click at [389, 115] on input "search" at bounding box center [433, 126] width 113 height 23
type input "mccoy"
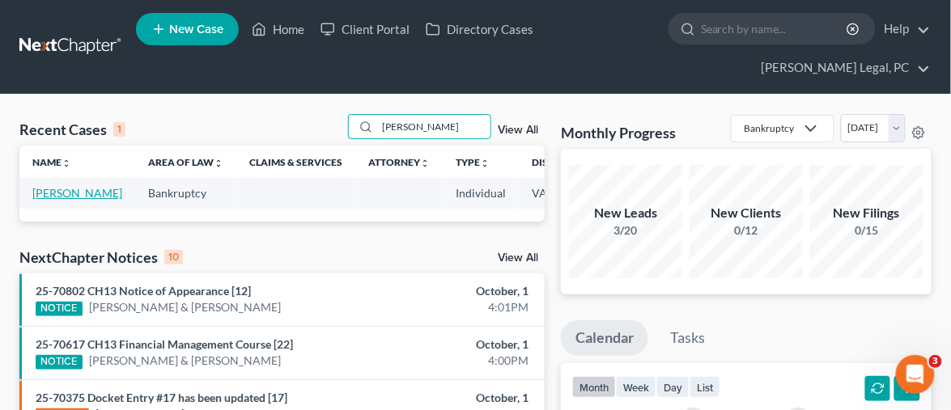
click at [40, 186] on link "[PERSON_NAME]" at bounding box center [77, 193] width 90 height 14
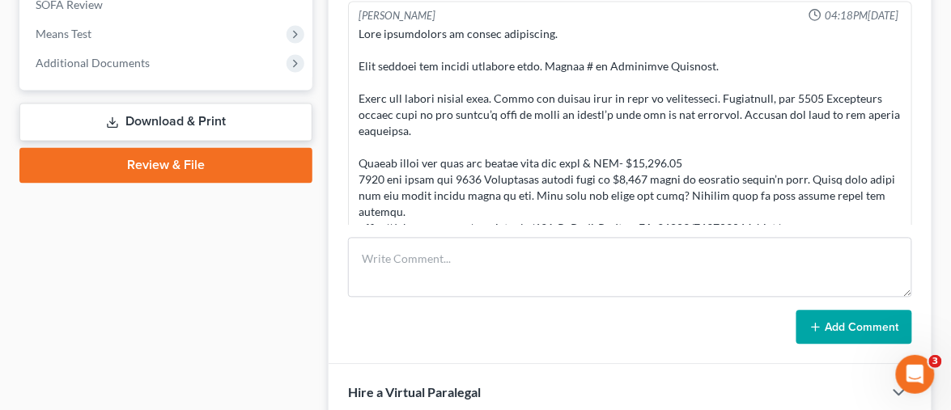
scroll to position [539, 0]
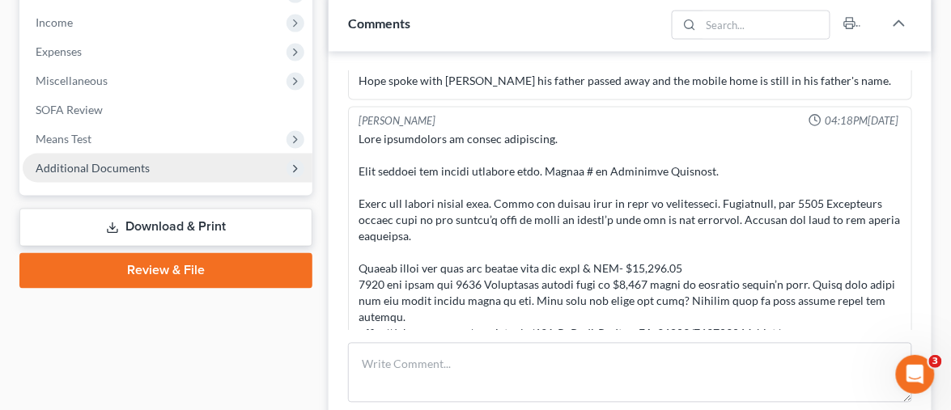
click at [136, 161] on span "Additional Documents" at bounding box center [93, 168] width 114 height 14
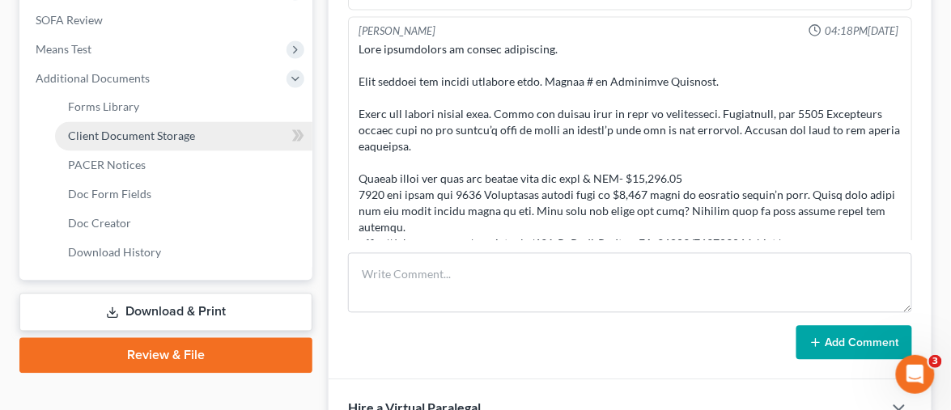
click at [165, 130] on span "Client Document Storage" at bounding box center [131, 137] width 127 height 14
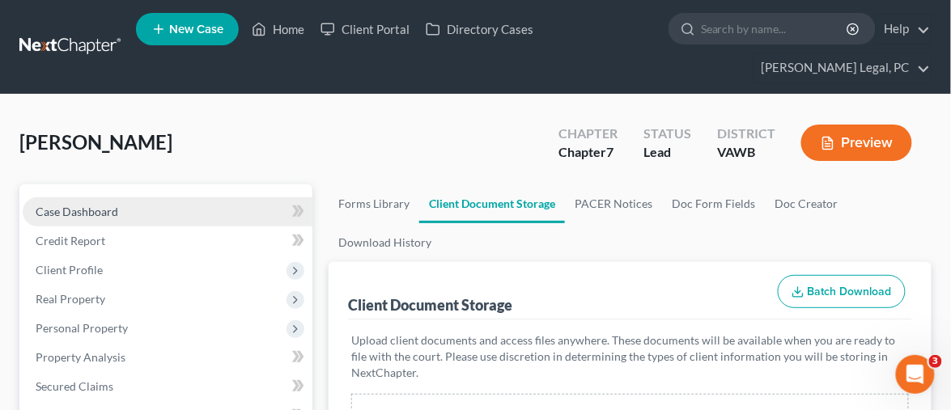
click at [109, 205] on span "Case Dashboard" at bounding box center [77, 212] width 83 height 14
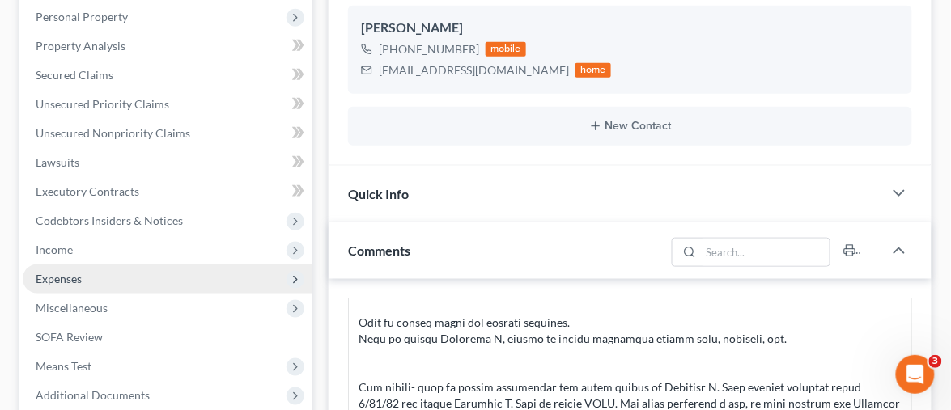
scroll to position [359, 0]
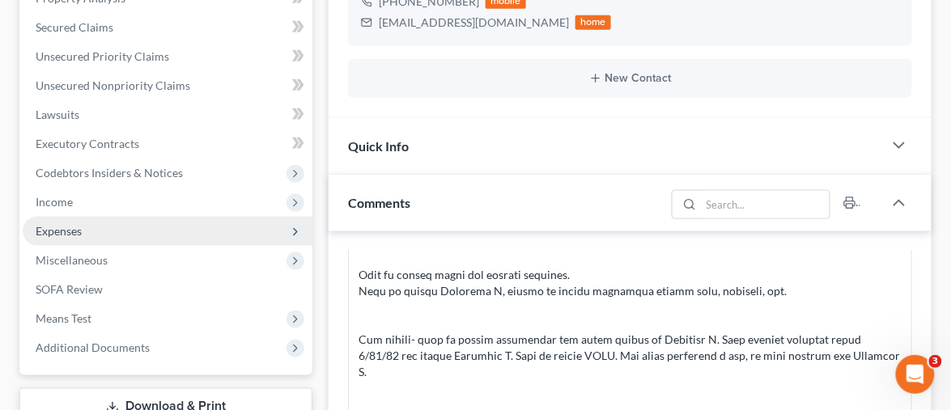
click at [107, 217] on span "Expenses" at bounding box center [168, 231] width 290 height 29
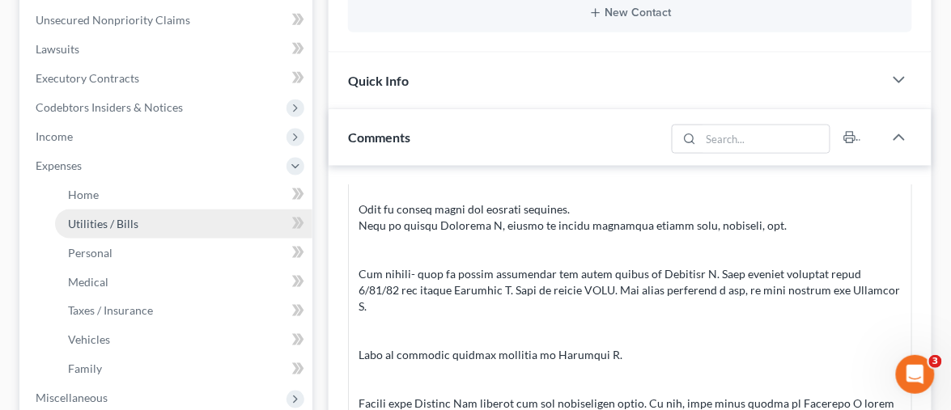
scroll to position [449, 0]
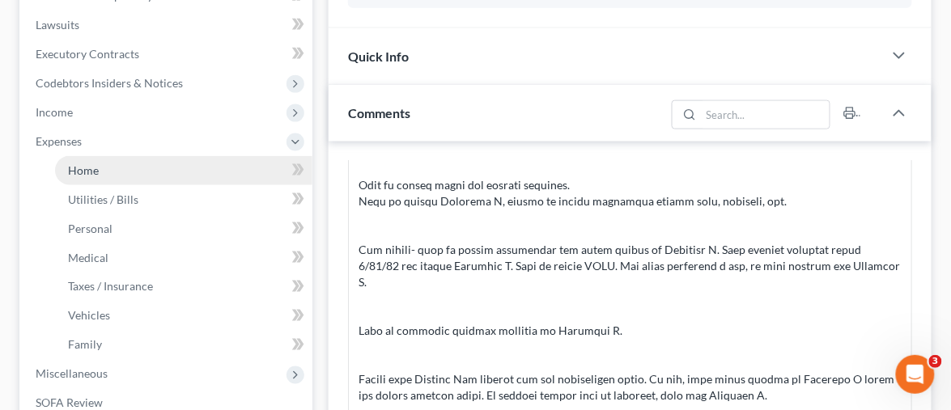
click at [145, 156] on link "Home" at bounding box center [183, 170] width 257 height 29
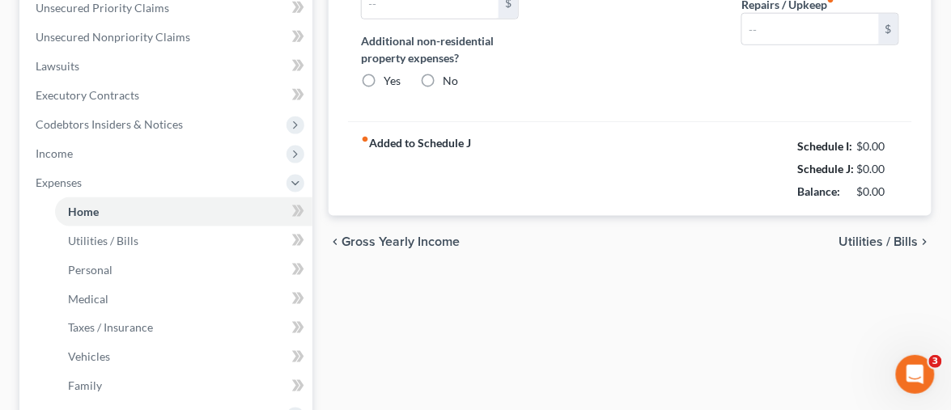
type input "0.00"
radio input "true"
type input "0.00"
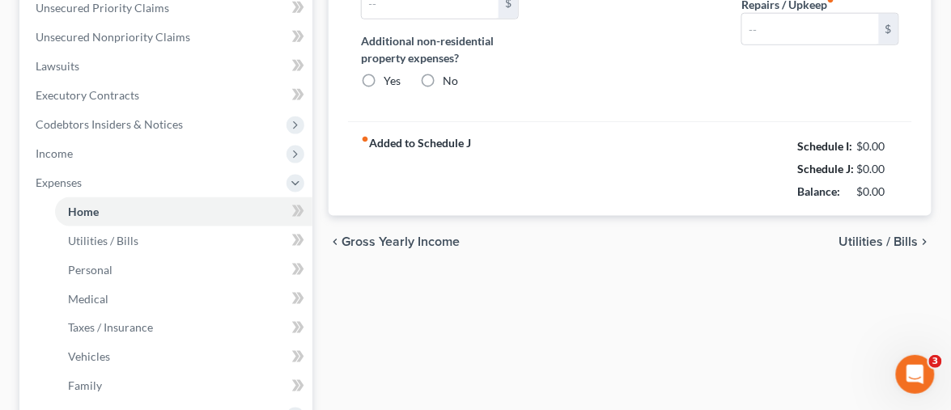
type input "0.00"
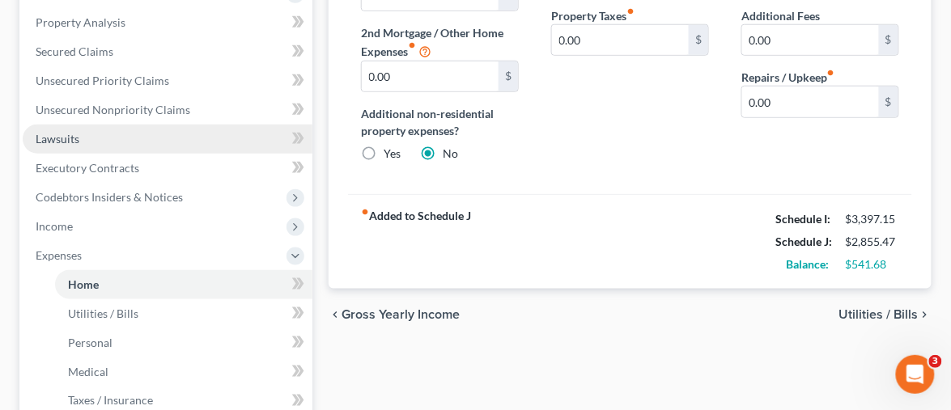
scroll to position [359, 0]
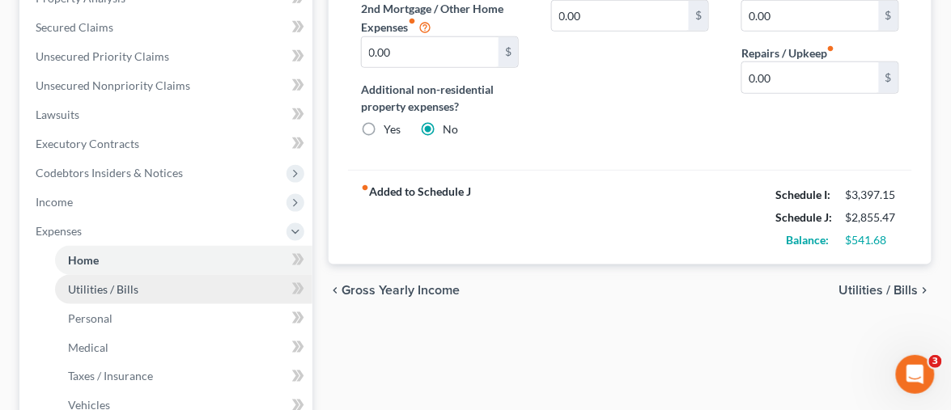
click at [110, 283] on span "Utilities / Bills" at bounding box center [103, 290] width 70 height 14
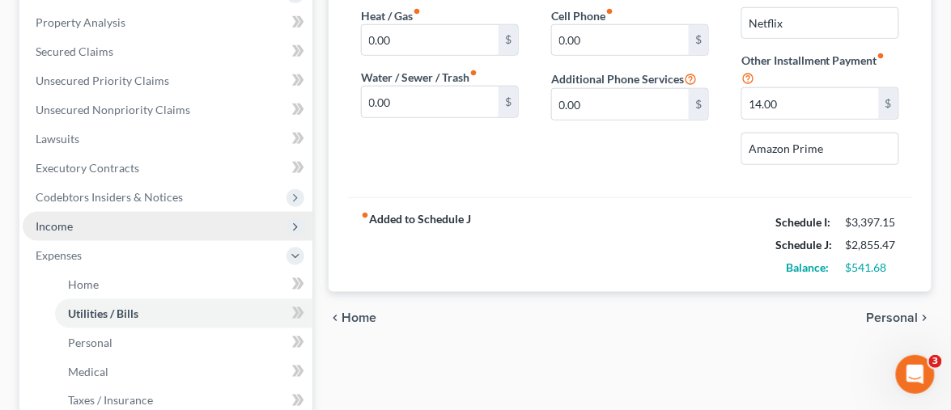
scroll to position [359, 0]
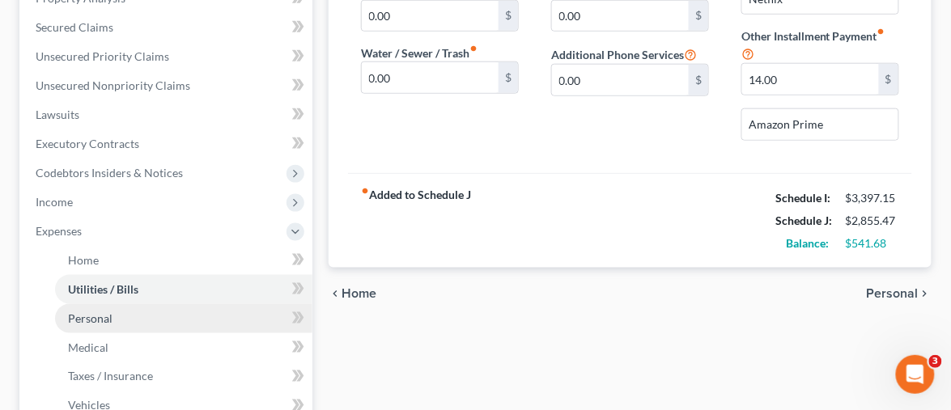
click at [88, 312] on span "Personal" at bounding box center [90, 319] width 45 height 14
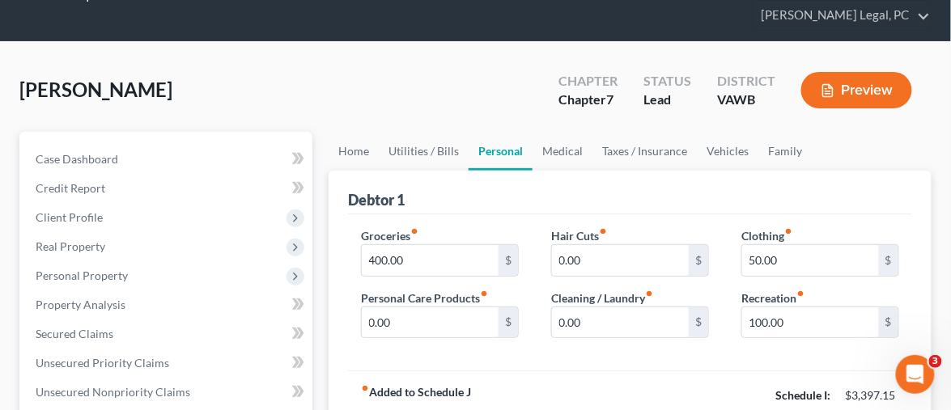
scroll to position [90, 0]
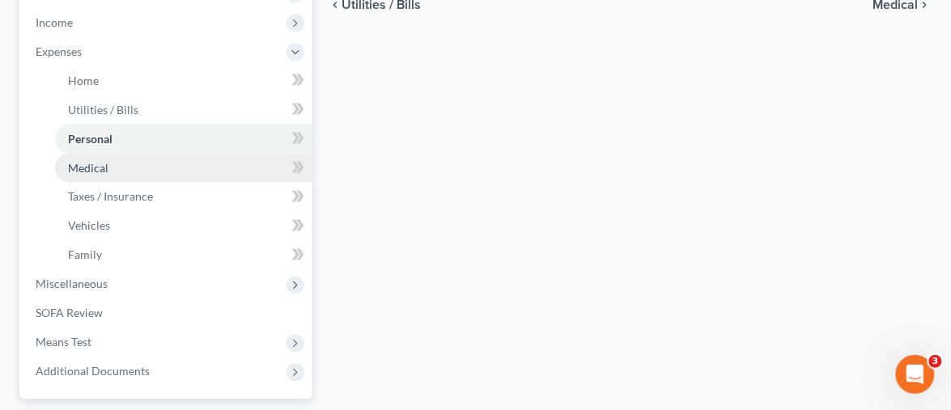
click at [92, 161] on span "Medical" at bounding box center [88, 168] width 40 height 14
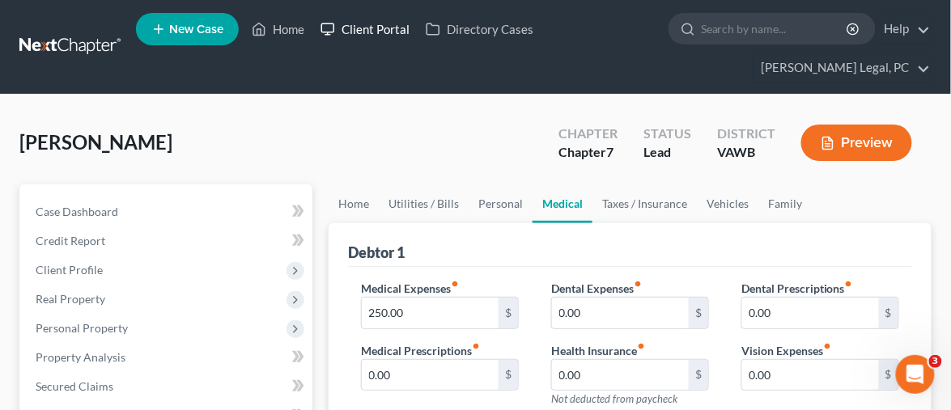
click at [350, 35] on link "Client Portal" at bounding box center [364, 29] width 105 height 29
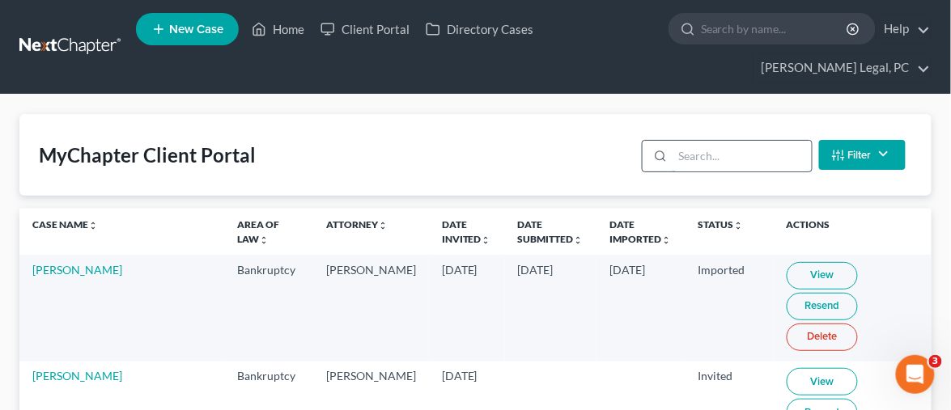
click at [725, 141] on input "search" at bounding box center [742, 156] width 138 height 31
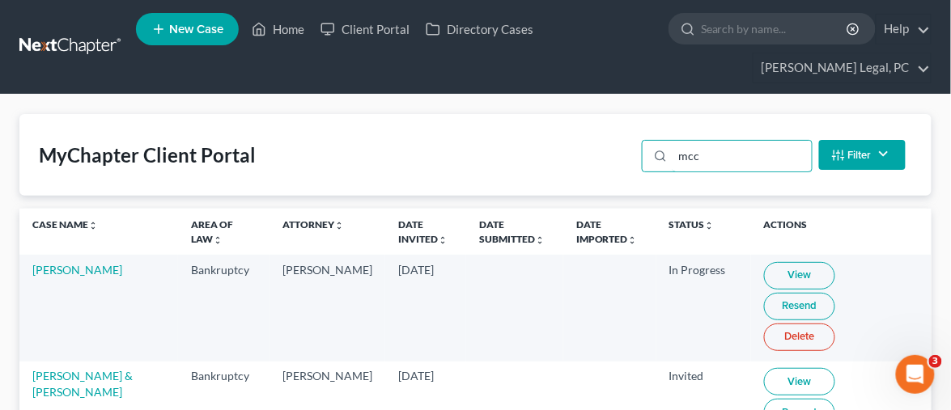
type input "mcc"
click at [79, 41] on link at bounding box center [71, 46] width 104 height 29
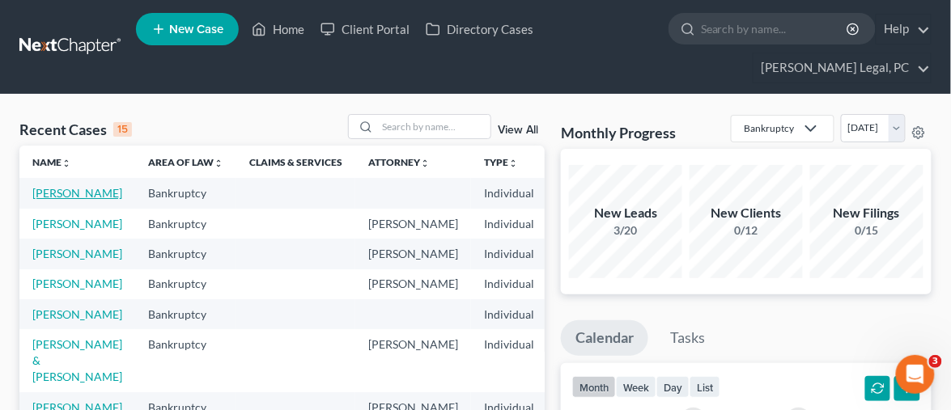
click at [59, 186] on link "[PERSON_NAME]" at bounding box center [77, 193] width 90 height 14
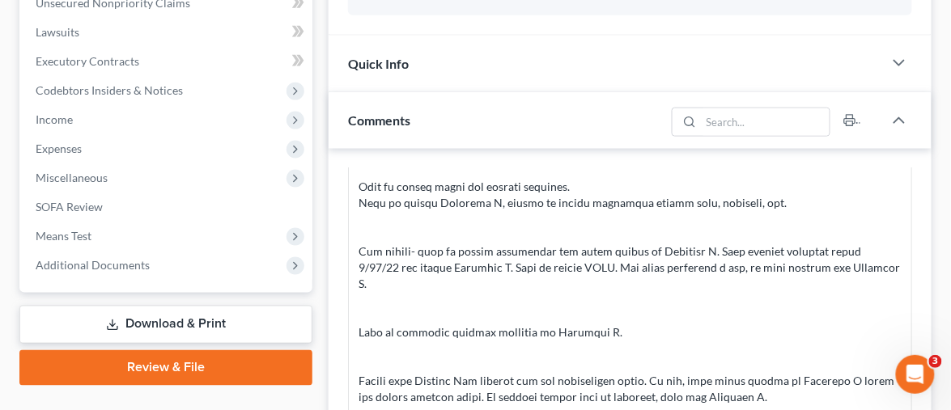
scroll to position [539, 0]
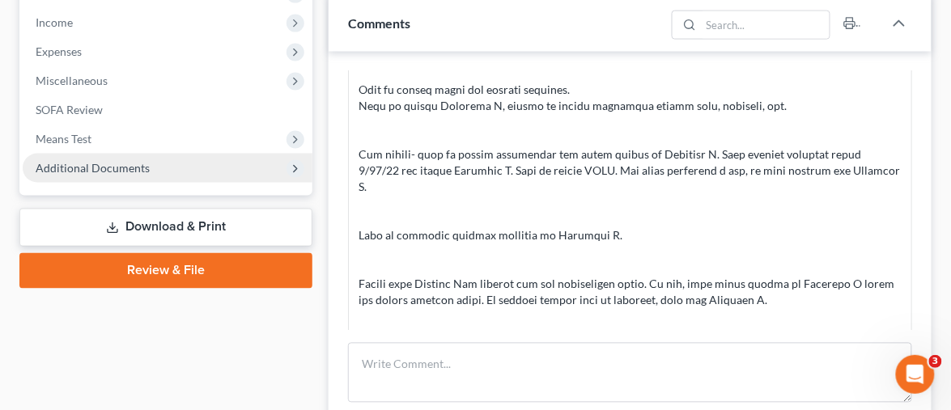
click at [154, 154] on span "Additional Documents" at bounding box center [168, 168] width 290 height 29
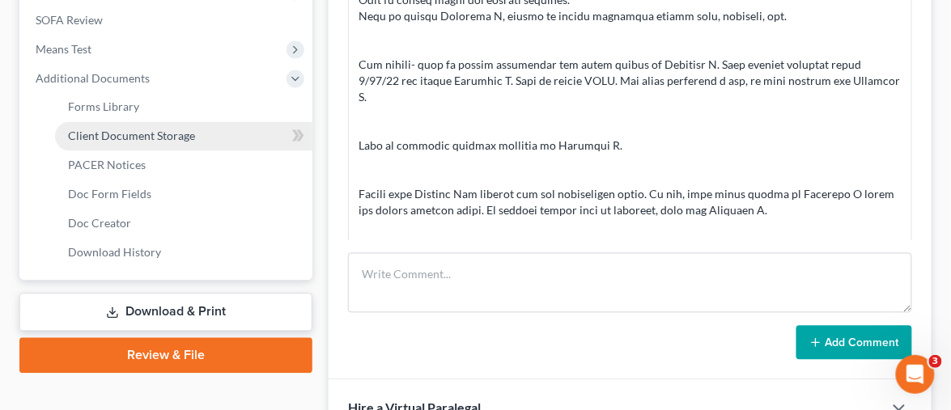
click at [181, 130] on span "Client Document Storage" at bounding box center [131, 137] width 127 height 14
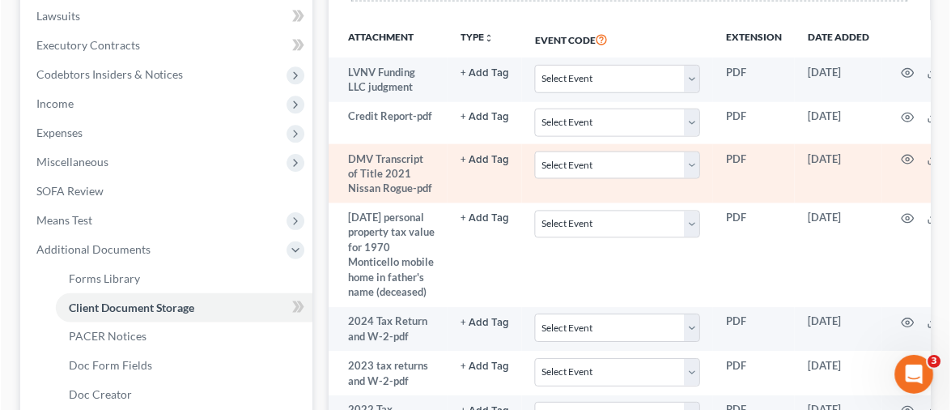
scroll to position [338, 0]
